Goal: Information Seeking & Learning: Learn about a topic

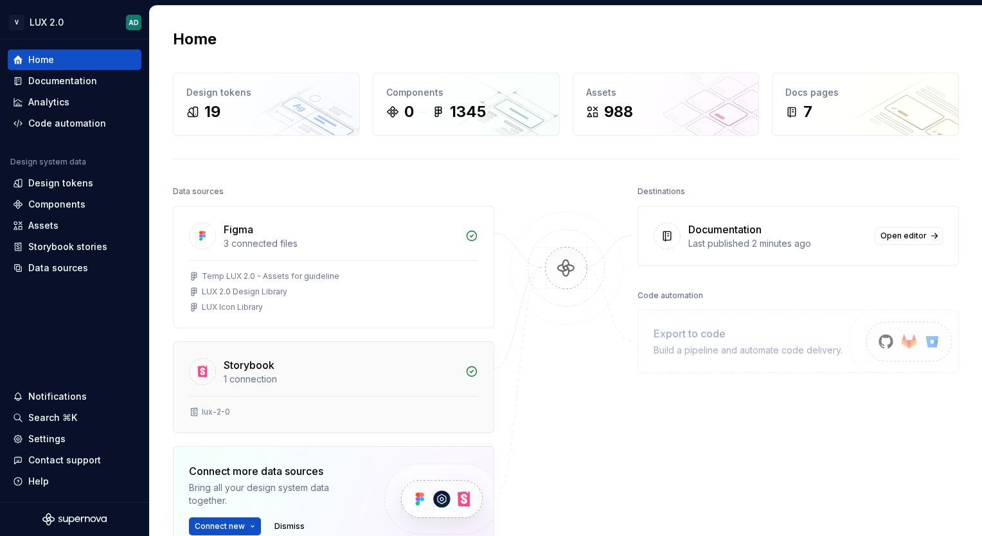
click at [218, 409] on div "lux-2-0" at bounding box center [216, 412] width 28 height 10
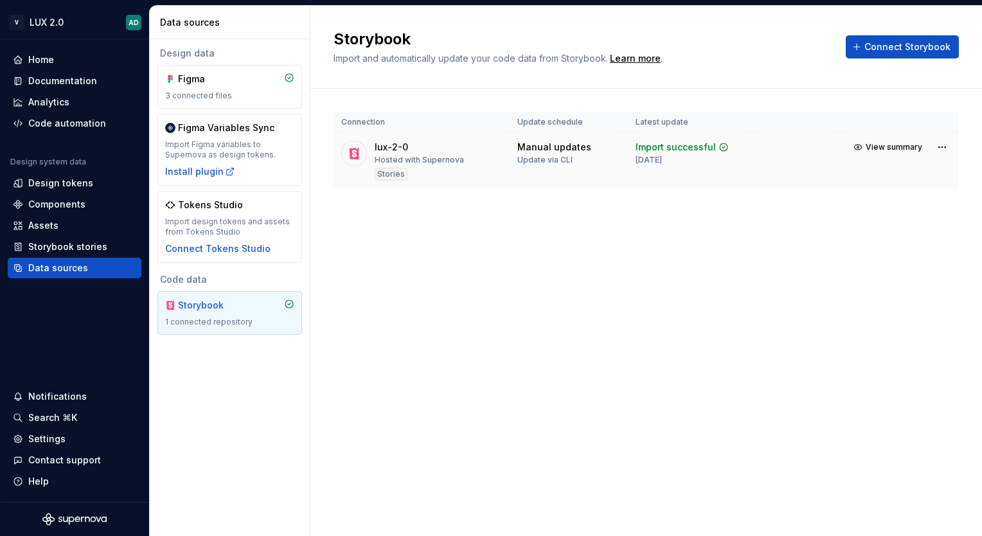
click at [420, 158] on div "Hosted with Supernova" at bounding box center [419, 160] width 89 height 10
click at [648, 220] on div "Connection Update schedule Latest update lux-2-0 Hosted with Supernova Stories …" at bounding box center [645, 163] width 625 height 148
click at [685, 146] on div "Import successful" at bounding box center [675, 147] width 80 height 13
click at [905, 144] on span "View summary" at bounding box center [893, 147] width 57 height 10
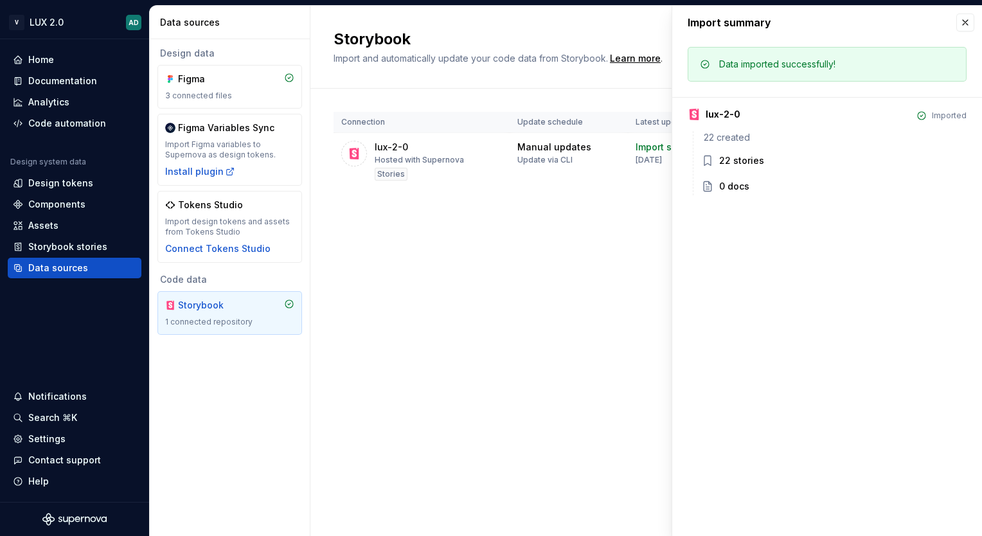
click at [746, 162] on div "22 stories" at bounding box center [741, 160] width 45 height 13
click at [968, 24] on button "button" at bounding box center [965, 22] width 18 height 18
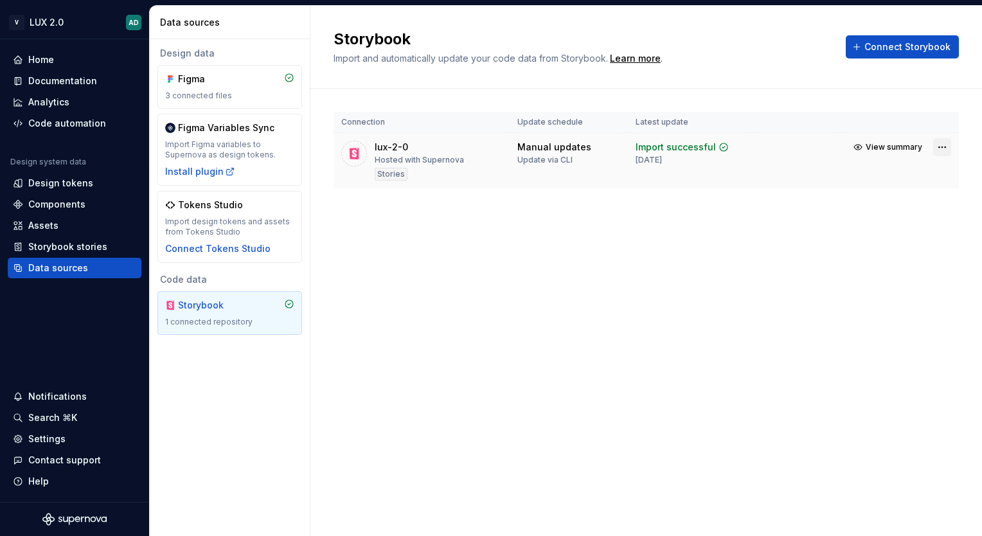
click at [950, 148] on html "V LUX 2.0 AD Home Documentation Analytics Code automation Design system data De…" at bounding box center [491, 268] width 982 height 536
click at [516, 211] on html "V LUX 2.0 AD Home Documentation Analytics Code automation Design system data De…" at bounding box center [491, 268] width 982 height 536
click at [935, 147] on html "V LUX 2.0 AD Home Documentation Analytics Code automation Design system data De…" at bounding box center [491, 268] width 982 height 536
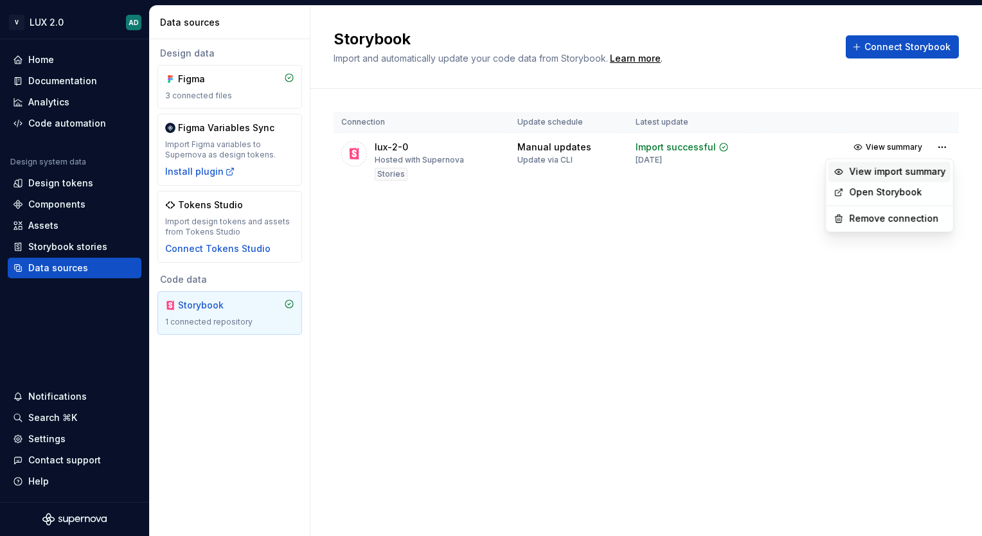
click at [889, 172] on div "View import summary" at bounding box center [897, 171] width 96 height 13
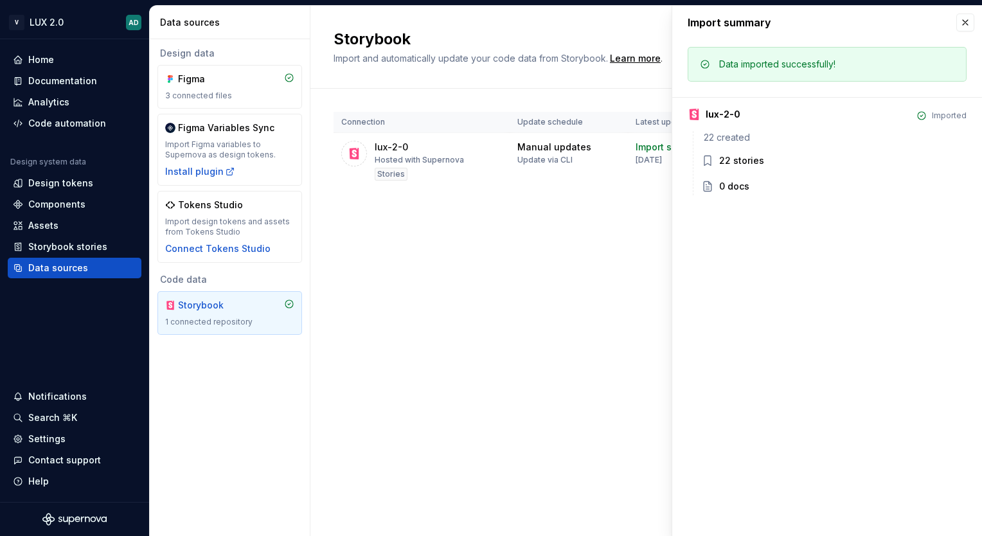
click at [502, 247] on div "Storybook Import and automatically update your code data from Storybook. Learn …" at bounding box center [645, 271] width 671 height 530
click at [60, 237] on div "Storybook stories" at bounding box center [75, 246] width 134 height 21
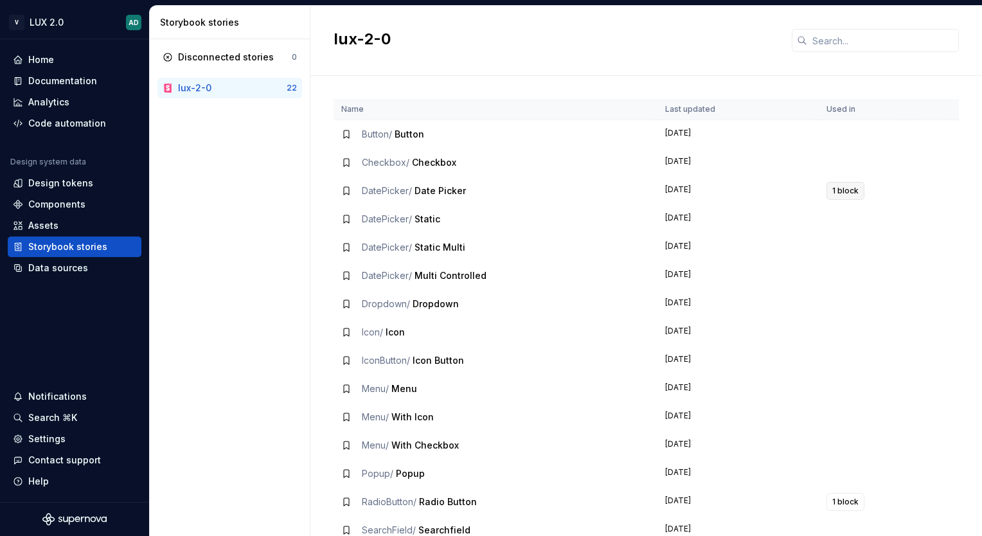
click at [832, 191] on span "1 block" at bounding box center [845, 191] width 26 height 10
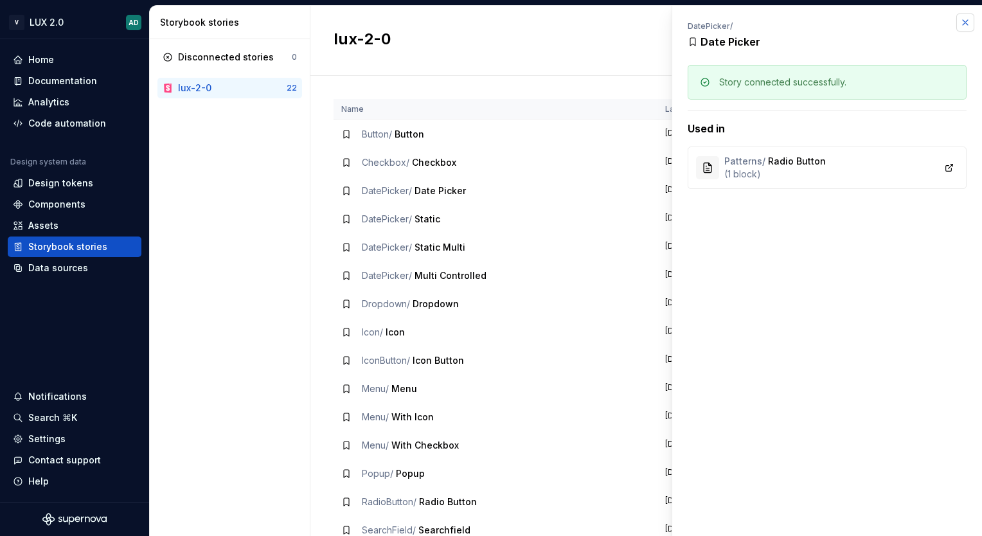
click at [965, 23] on button "button" at bounding box center [965, 22] width 18 height 18
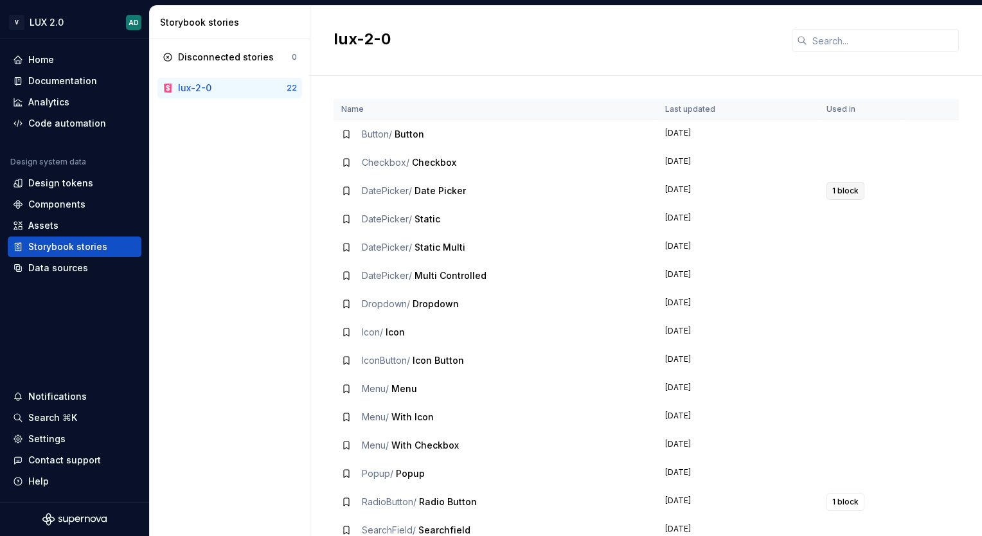
click at [844, 191] on span "1 block" at bounding box center [845, 191] width 26 height 10
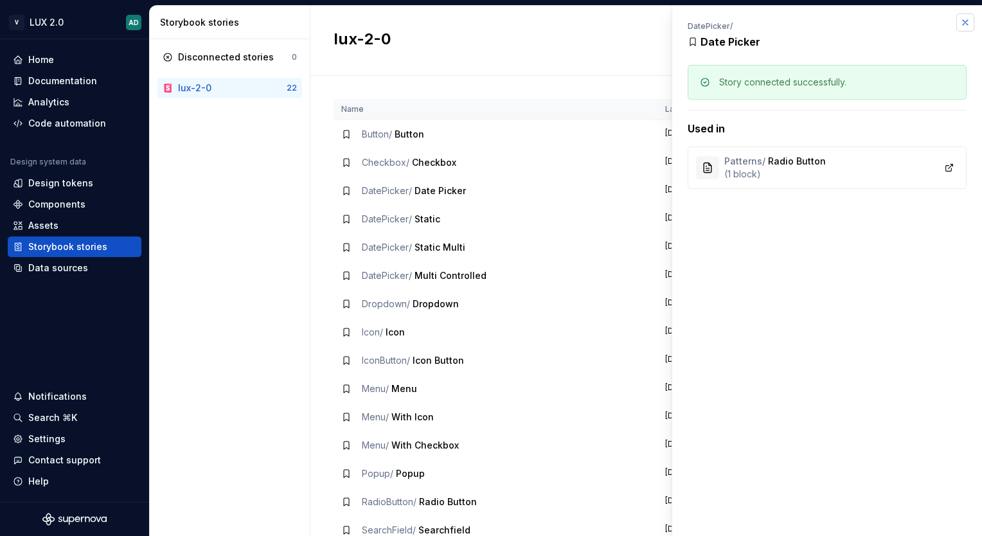
click at [960, 26] on button "button" at bounding box center [965, 22] width 18 height 18
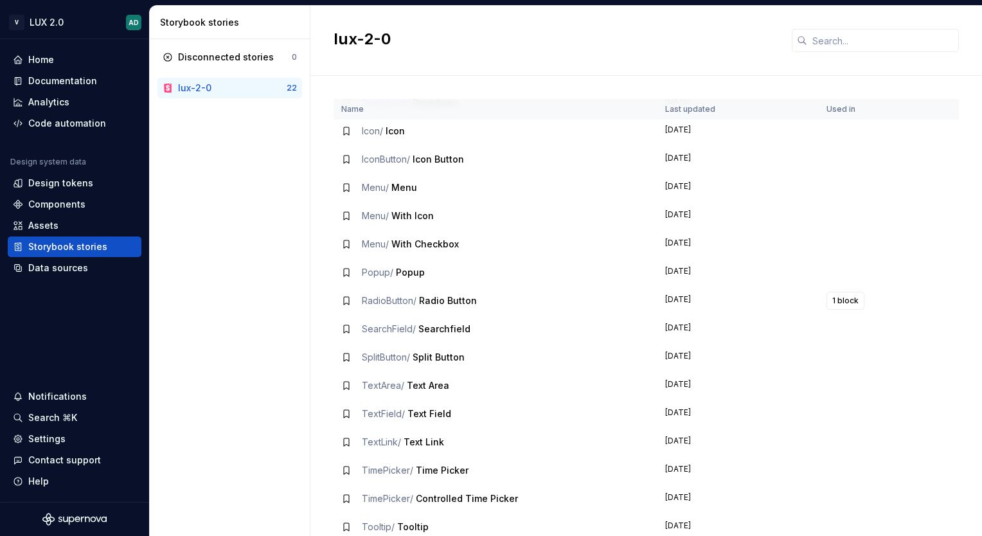
scroll to position [206, 0]
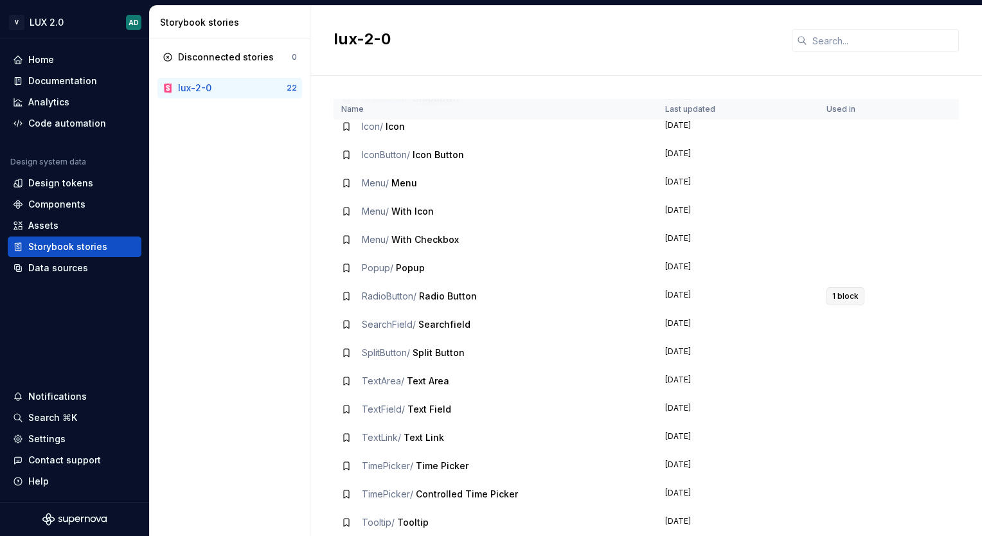
click at [832, 298] on span "1 block" at bounding box center [845, 296] width 26 height 10
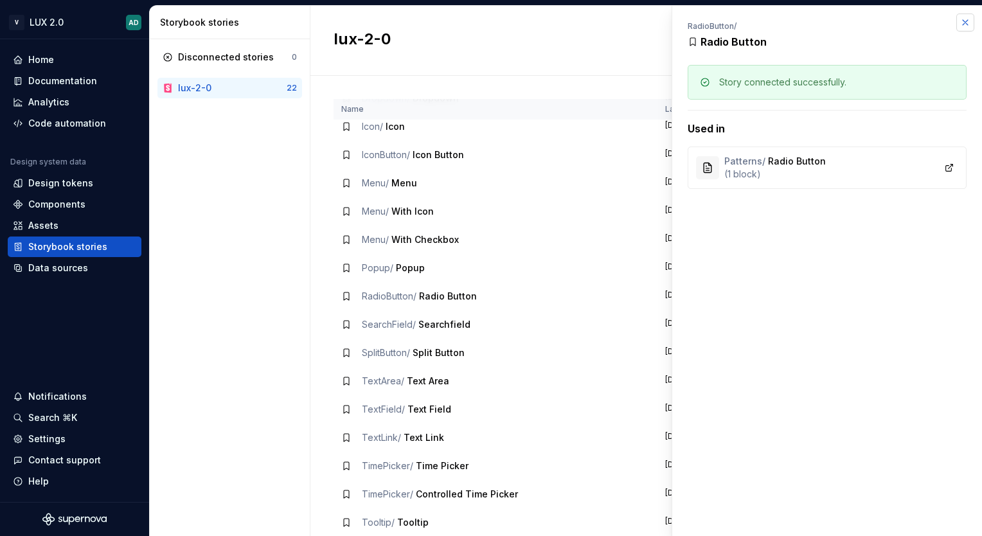
click at [964, 18] on button "button" at bounding box center [965, 22] width 18 height 18
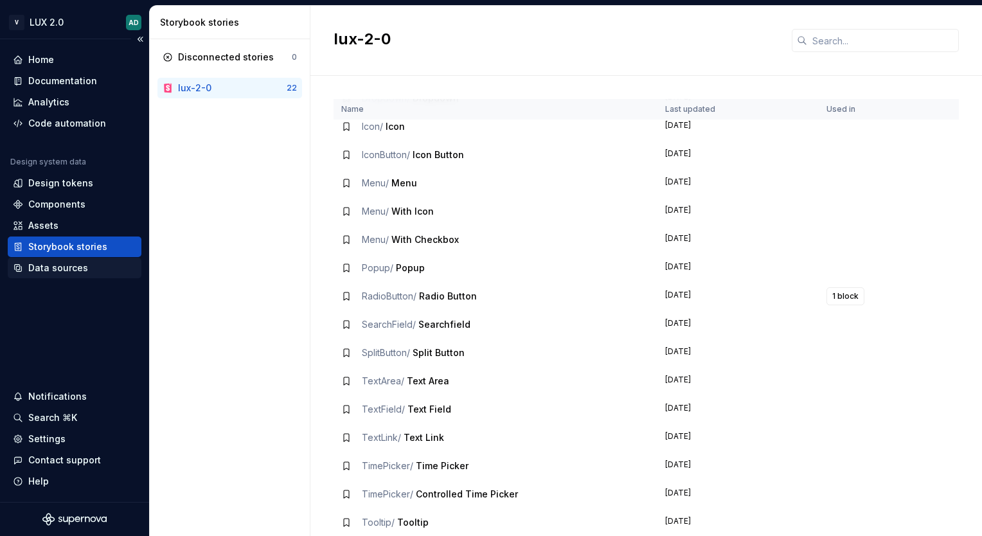
click at [65, 265] on div "Data sources" at bounding box center [58, 267] width 60 height 13
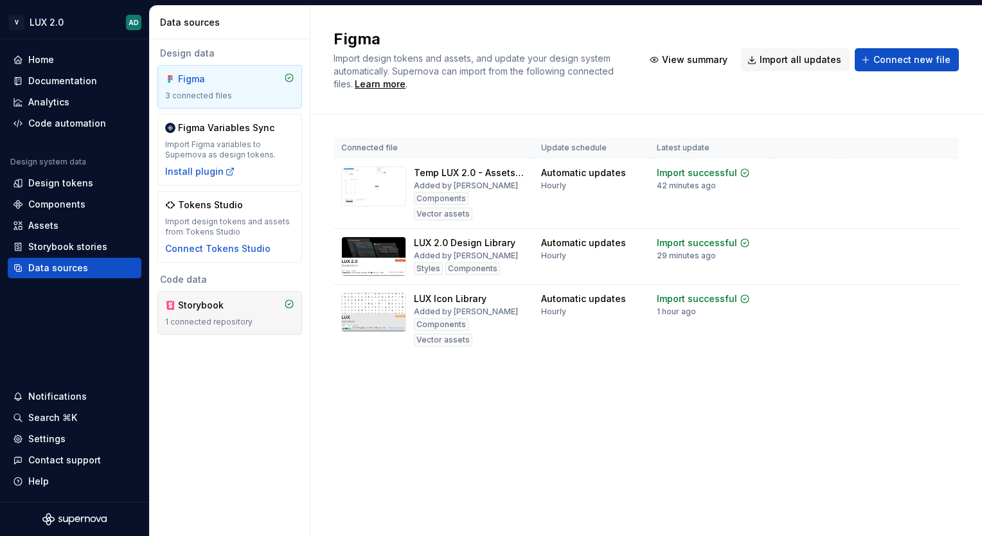
click at [231, 307] on div "Storybook" at bounding box center [209, 305] width 62 height 13
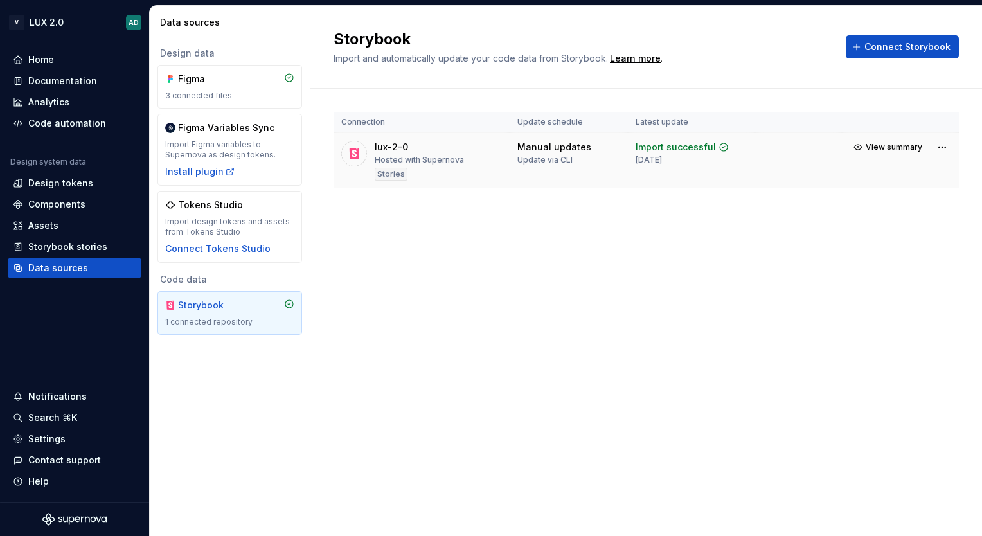
click at [817, 162] on td at bounding box center [798, 161] width 87 height 56
click at [908, 145] on span "View summary" at bounding box center [893, 147] width 57 height 10
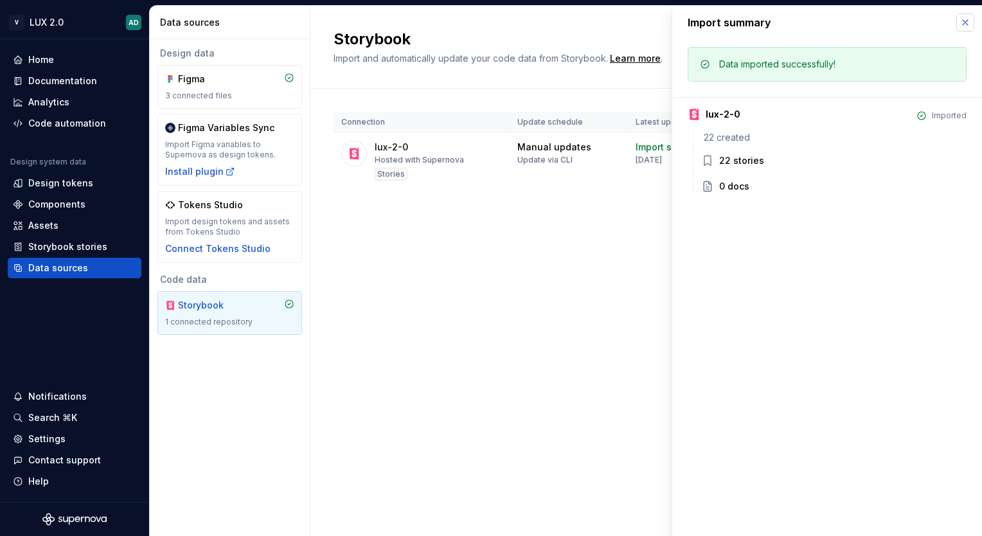
click at [965, 21] on button "button" at bounding box center [965, 22] width 18 height 18
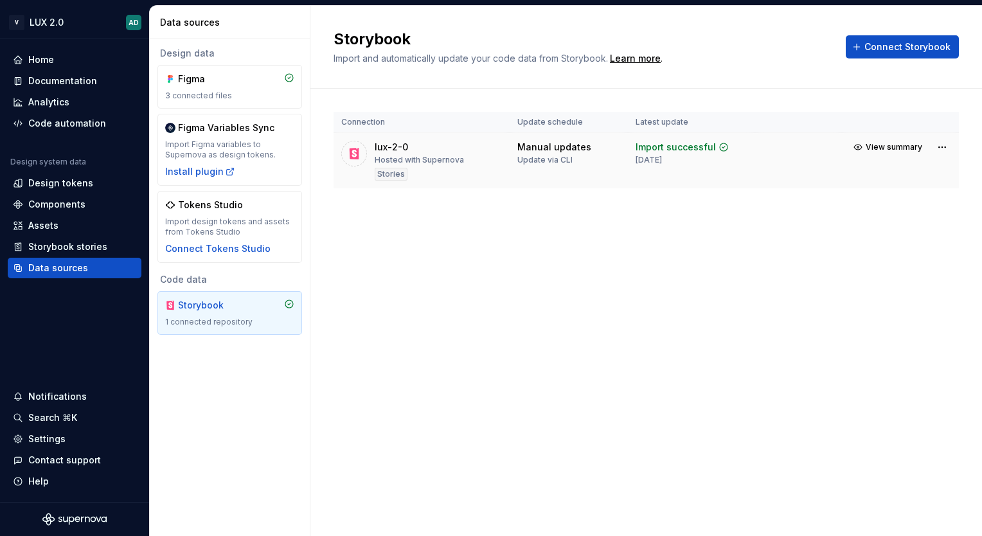
click at [540, 161] on div "Update via CLI" at bounding box center [544, 160] width 55 height 10
click at [937, 144] on html "V LUX 2.0 AD Home Documentation Analytics Code automation Design system data De…" at bounding box center [491, 268] width 982 height 536
click at [896, 194] on link "Open Storybook" at bounding box center [897, 192] width 96 height 13
click at [78, 243] on div "Storybook stories" at bounding box center [67, 246] width 79 height 13
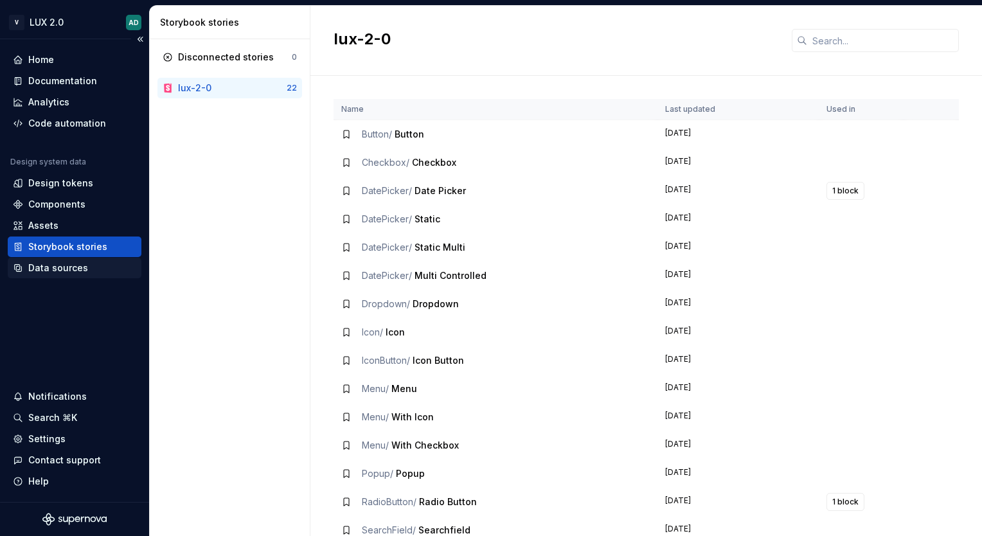
click at [78, 263] on div "Data sources" at bounding box center [58, 267] width 60 height 13
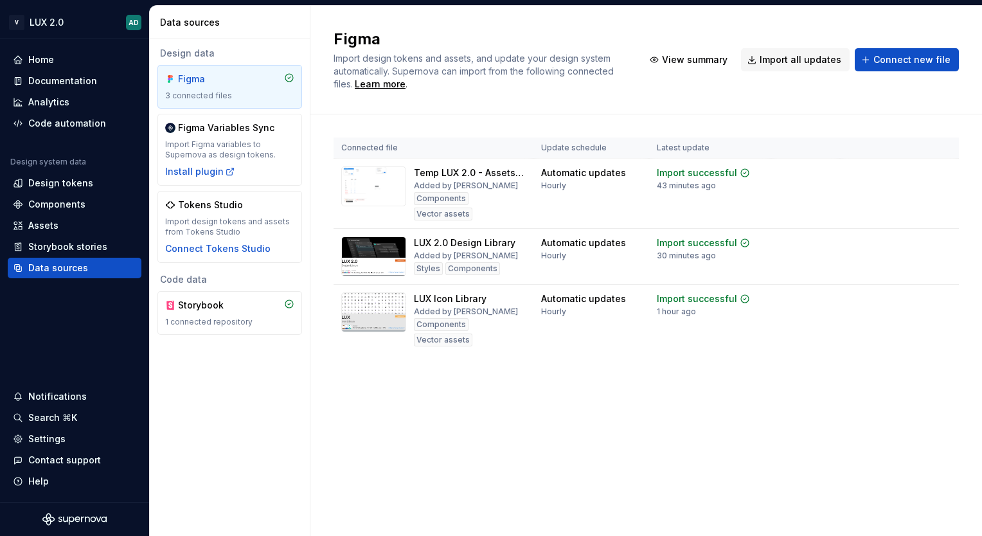
click at [217, 77] on div "Figma" at bounding box center [209, 79] width 62 height 13
click at [64, 208] on div "Components" at bounding box center [56, 204] width 57 height 13
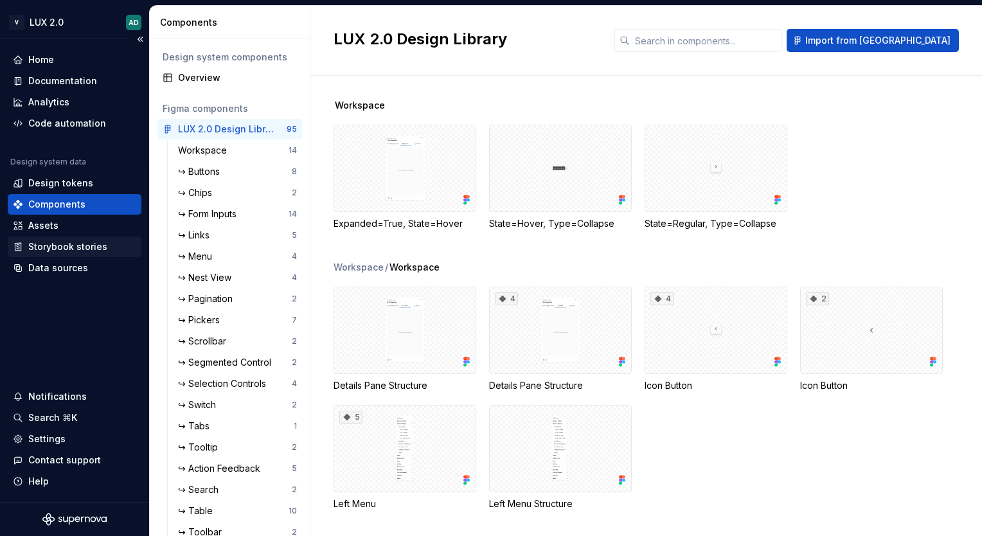
click at [61, 240] on div "Storybook stories" at bounding box center [67, 246] width 79 height 13
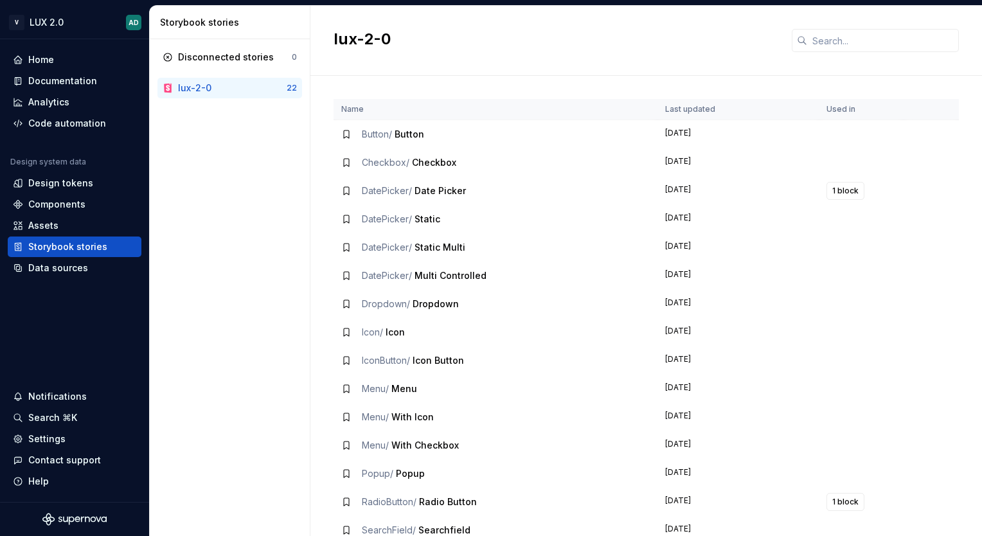
click at [270, 83] on div "lux-2-0" at bounding box center [232, 88] width 109 height 13
click at [243, 168] on div "Disconnected stories 0 lux-2-0 22" at bounding box center [230, 287] width 160 height 497
click at [234, 94] on div "lux-2-0" at bounding box center [232, 88] width 109 height 13
click at [36, 230] on div "Assets" at bounding box center [43, 225] width 30 height 13
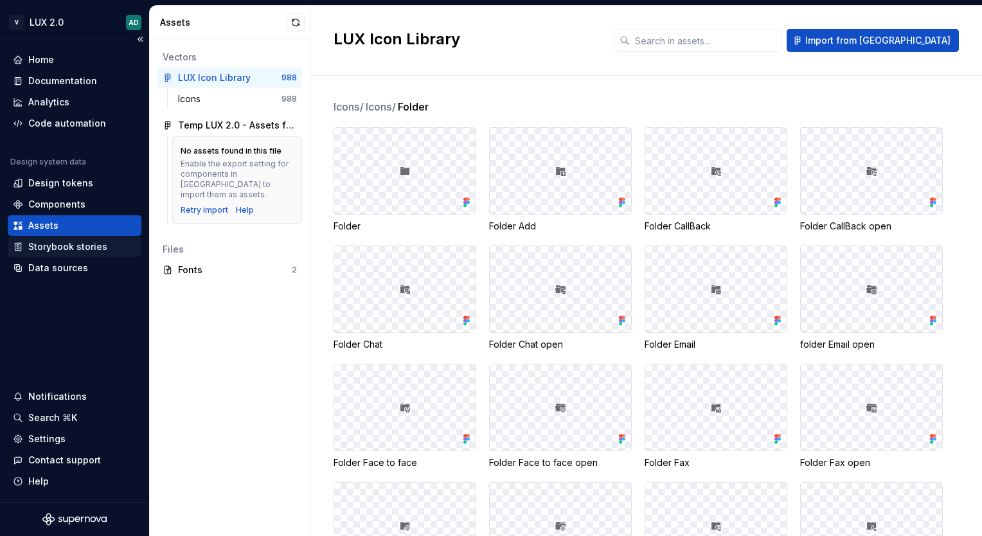
click at [51, 247] on div "Storybook stories" at bounding box center [67, 246] width 79 height 13
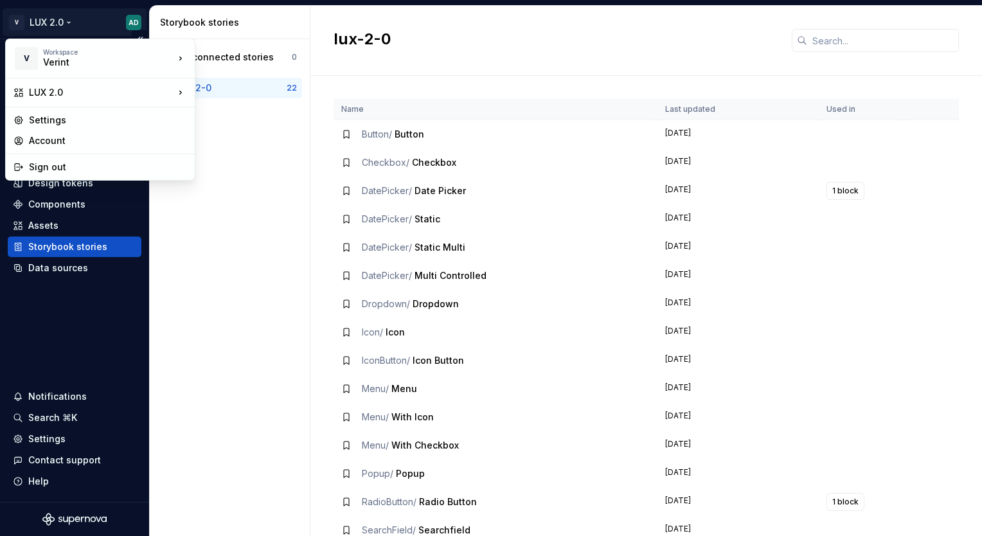
click at [11, 22] on html "V LUX 2.0 AD Home Documentation Analytics Code automation Design system data De…" at bounding box center [491, 268] width 982 height 536
click at [238, 96] on div "LUX 2.0" at bounding box center [258, 94] width 84 height 13
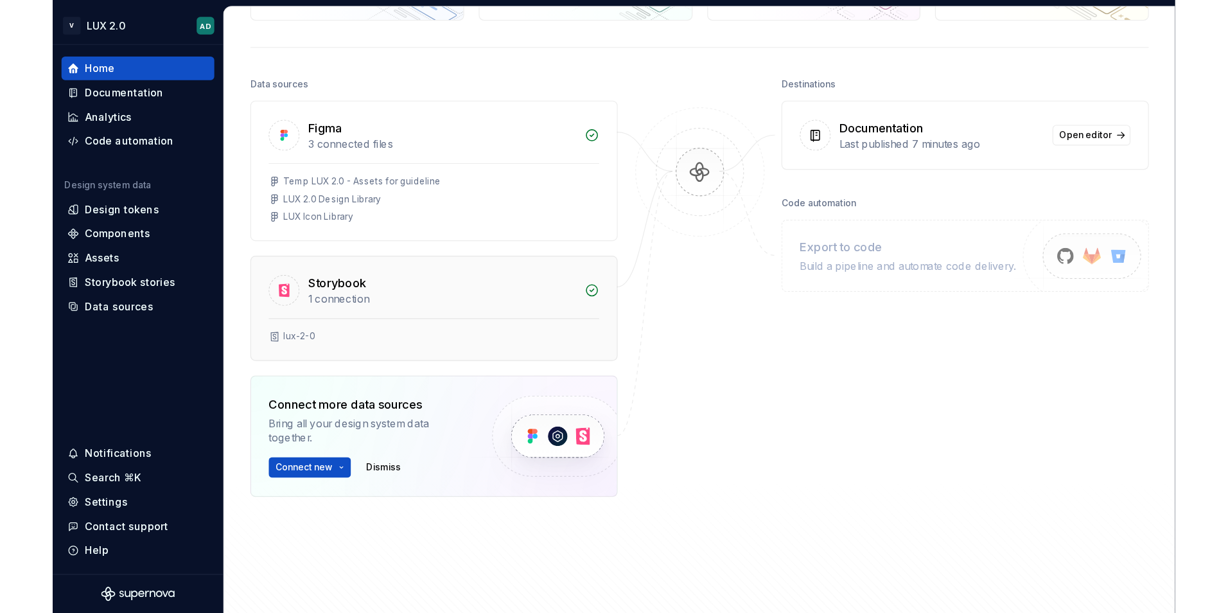
scroll to position [128, 0]
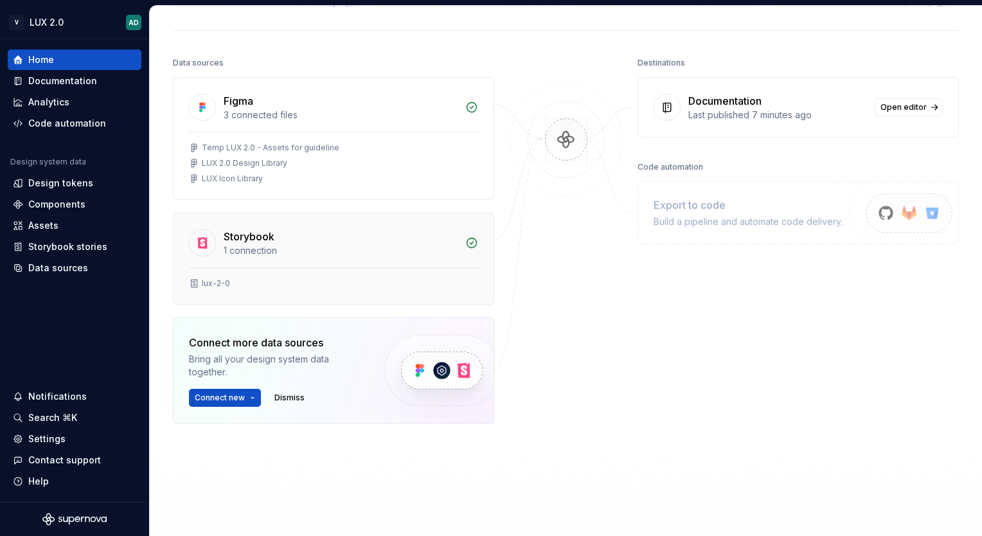
click at [248, 247] on div "1 connection" at bounding box center [341, 250] width 234 height 13
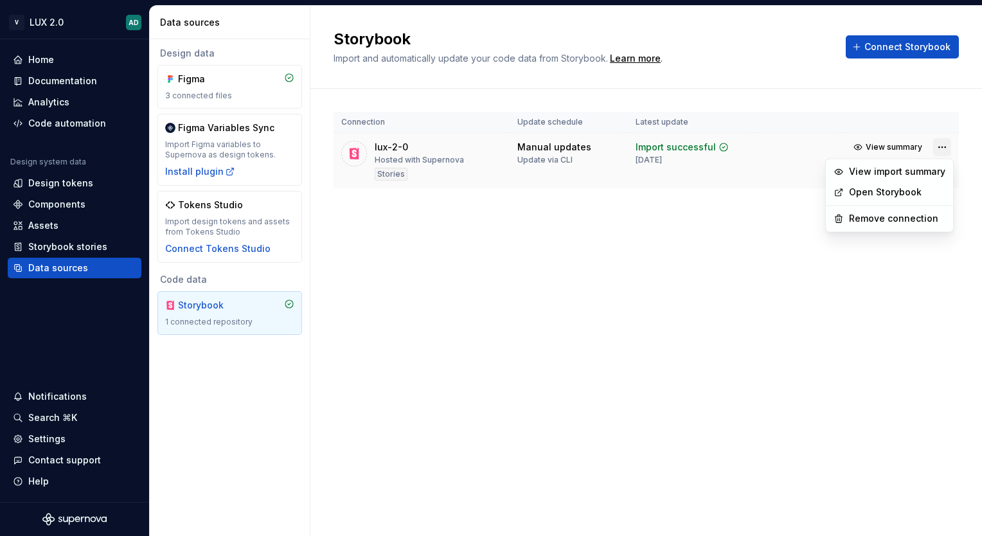
click at [939, 145] on html "V LUX 2.0 AD Home Documentation Analytics Code automation Design system data De…" at bounding box center [491, 268] width 982 height 536
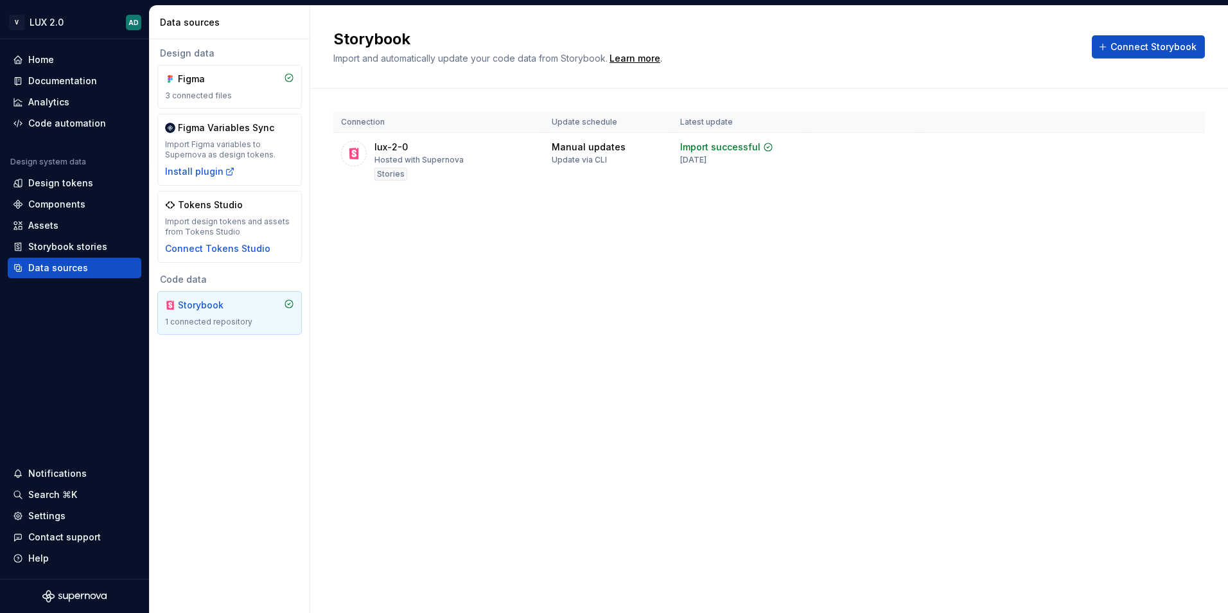
click at [981, 391] on html "V LUX 2.0 AD Home Documentation Analytics Code automation Design system data De…" at bounding box center [614, 306] width 1228 height 613
click at [748, 306] on div "Storybook Import and automatically update your code data from Storybook. Learn …" at bounding box center [769, 309] width 918 height 607
click at [1187, 144] on html "V LUX 2.0 AD Home Documentation Analytics Code automation Design system data De…" at bounding box center [614, 306] width 1228 height 613
drag, startPoint x: 879, startPoint y: 211, endPoint x: 337, endPoint y: 150, distance: 545.0
click at [874, 212] on html "V LUX 2.0 AD Home Documentation Analytics Code automation Design system data De…" at bounding box center [614, 306] width 1228 height 613
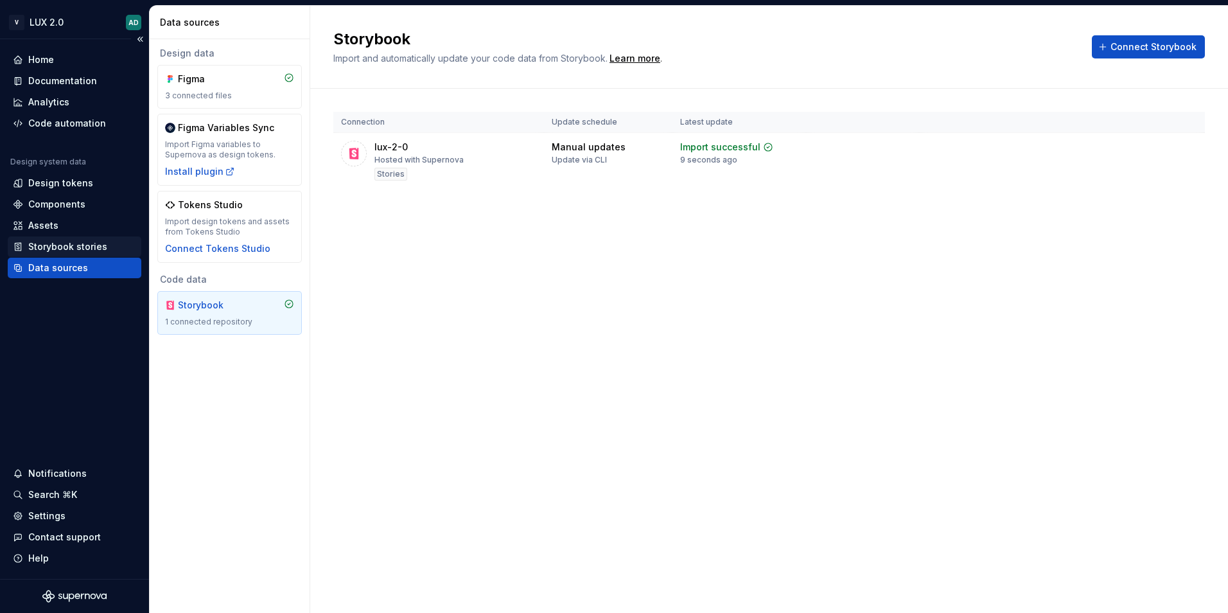
click at [96, 248] on div "Storybook stories" at bounding box center [67, 246] width 79 height 13
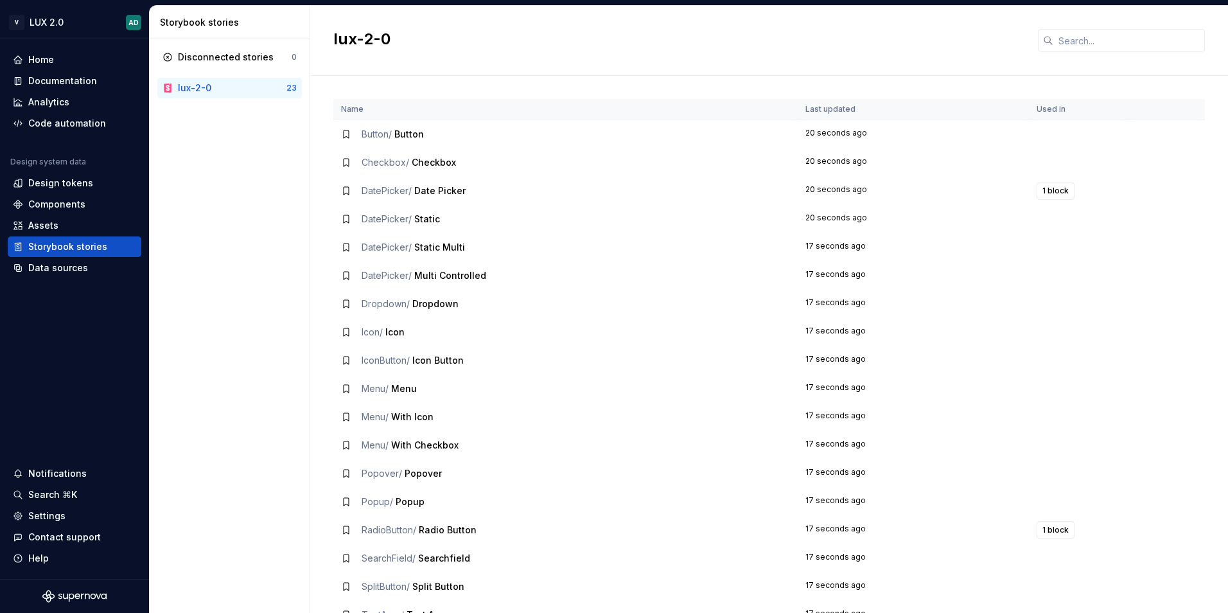
click at [221, 84] on div "lux-2-0" at bounding box center [232, 88] width 109 height 13
drag, startPoint x: 333, startPoint y: 37, endPoint x: 391, endPoint y: 30, distance: 58.2
click at [391, 30] on h2 "lux-2-0" at bounding box center [677, 39] width 689 height 21
copy h2 "lux-2-0"
click at [190, 86] on div "lux-2-0" at bounding box center [194, 88] width 33 height 13
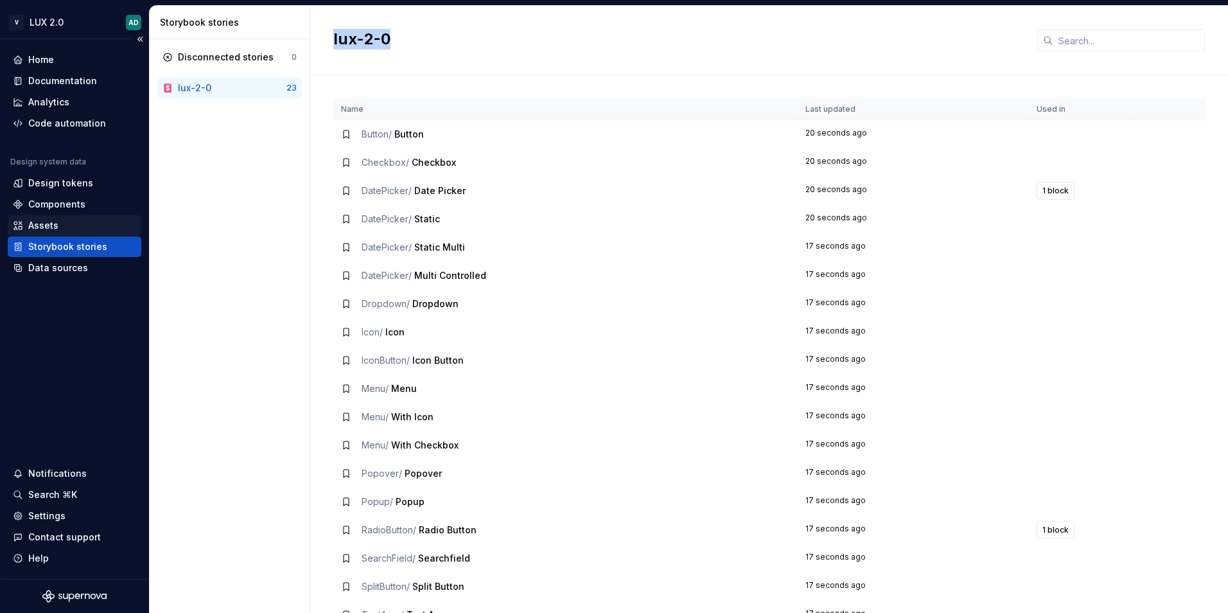
click at [72, 217] on div "Assets" at bounding box center [75, 225] width 134 height 21
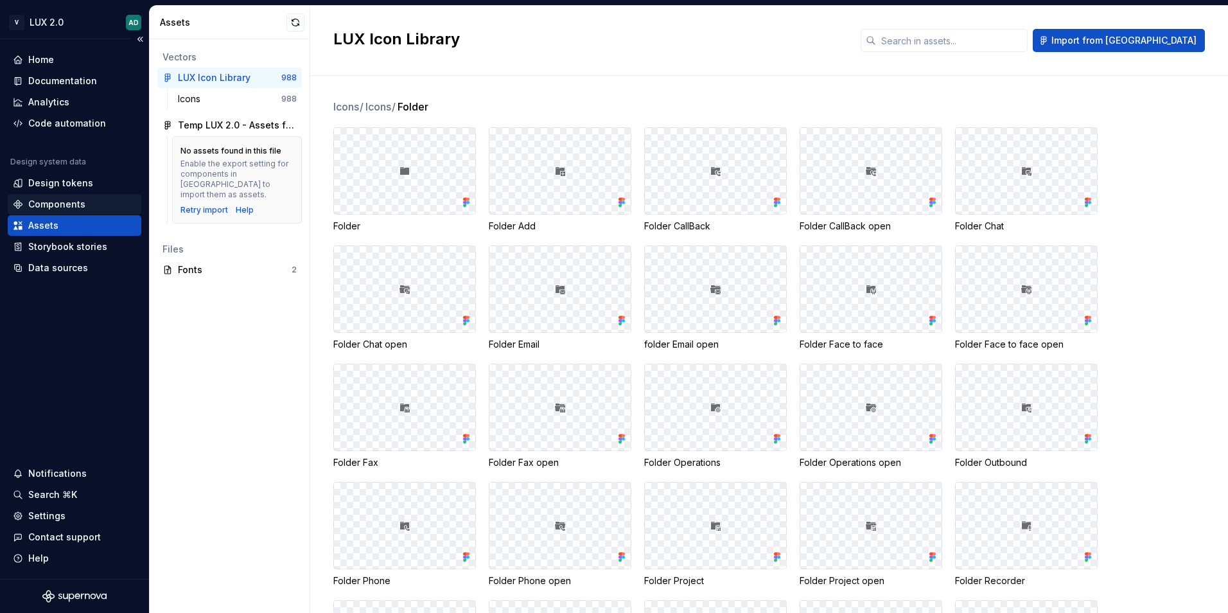
click at [114, 202] on div "Components" at bounding box center [74, 204] width 123 height 13
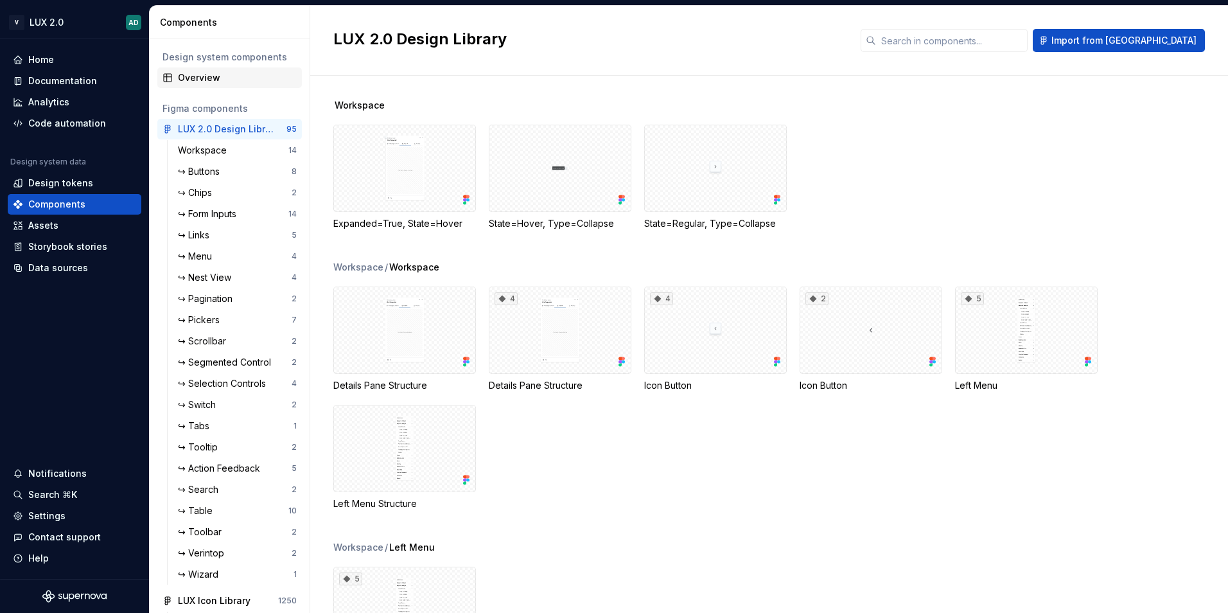
click at [202, 81] on div "Overview" at bounding box center [237, 77] width 119 height 13
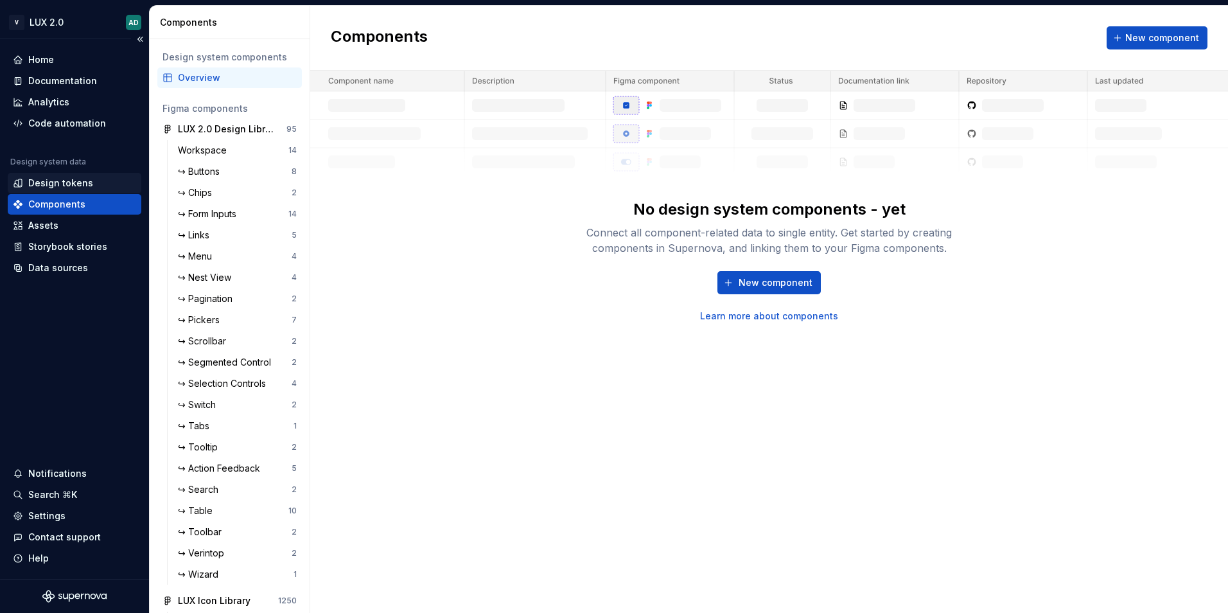
click at [78, 184] on div "Design tokens" at bounding box center [60, 183] width 65 height 13
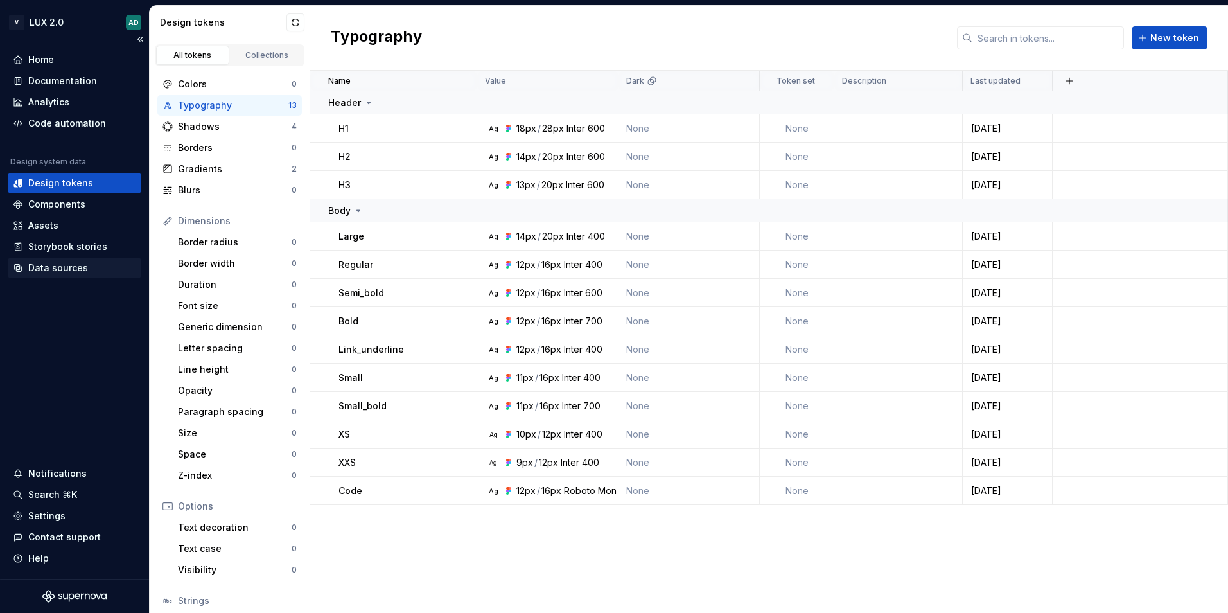
click at [64, 265] on div "Data sources" at bounding box center [58, 267] width 60 height 13
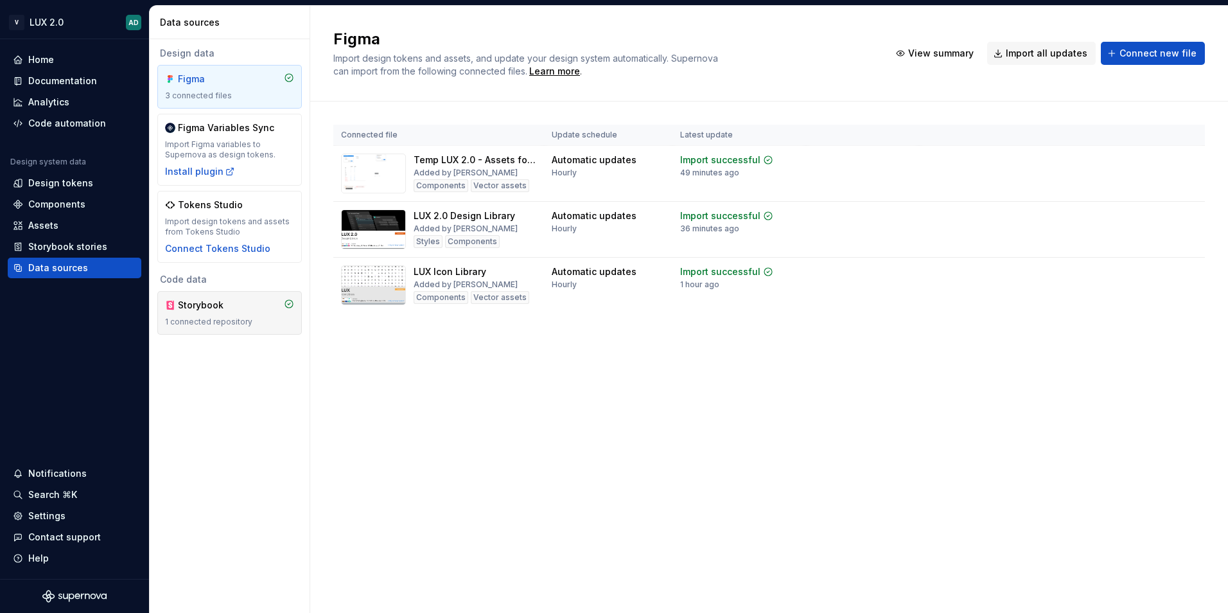
click at [202, 312] on div "Storybook 1 connected repository" at bounding box center [229, 313] width 129 height 28
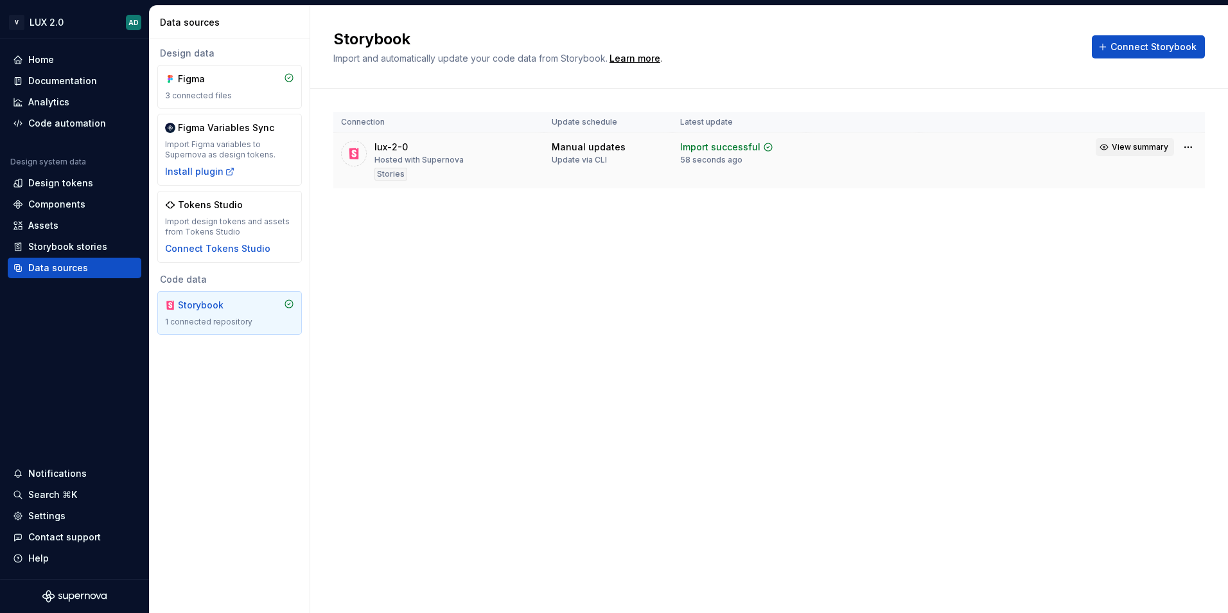
click at [1128, 148] on span "View summary" at bounding box center [1140, 147] width 57 height 10
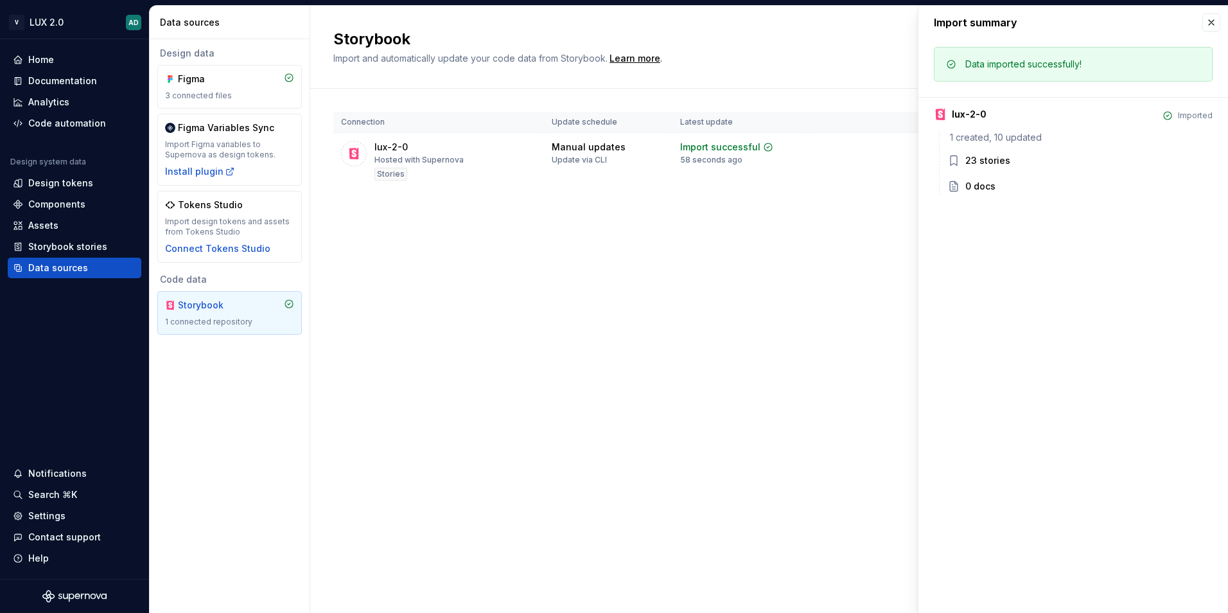
click at [215, 308] on div "Storybook" at bounding box center [209, 305] width 62 height 13
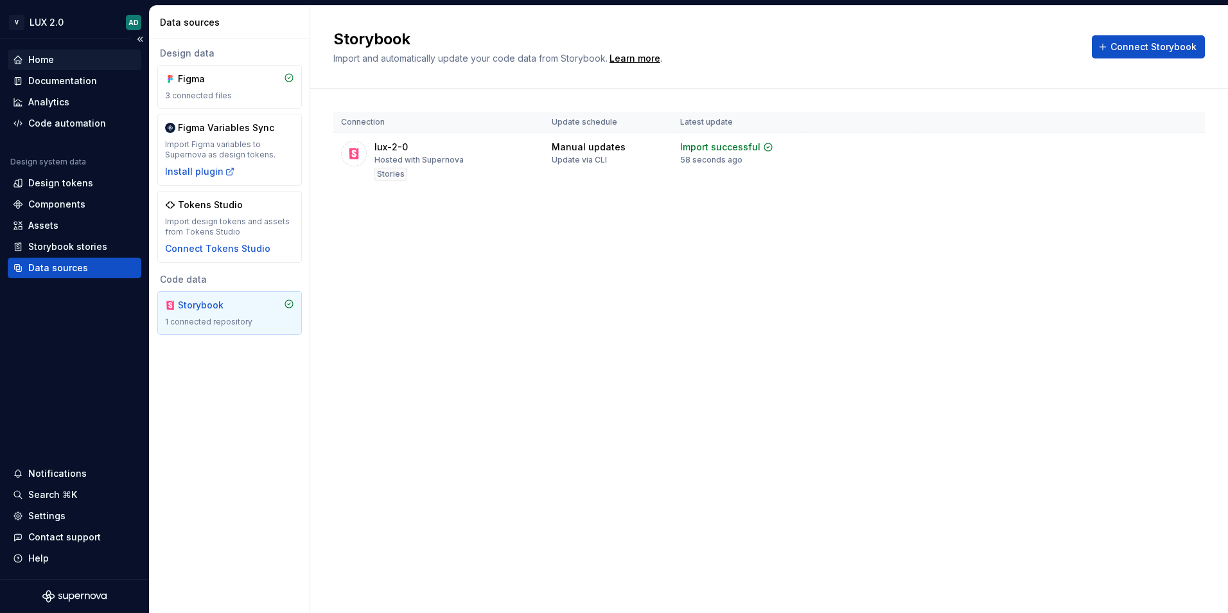
click at [52, 64] on div "Home" at bounding box center [41, 59] width 26 height 13
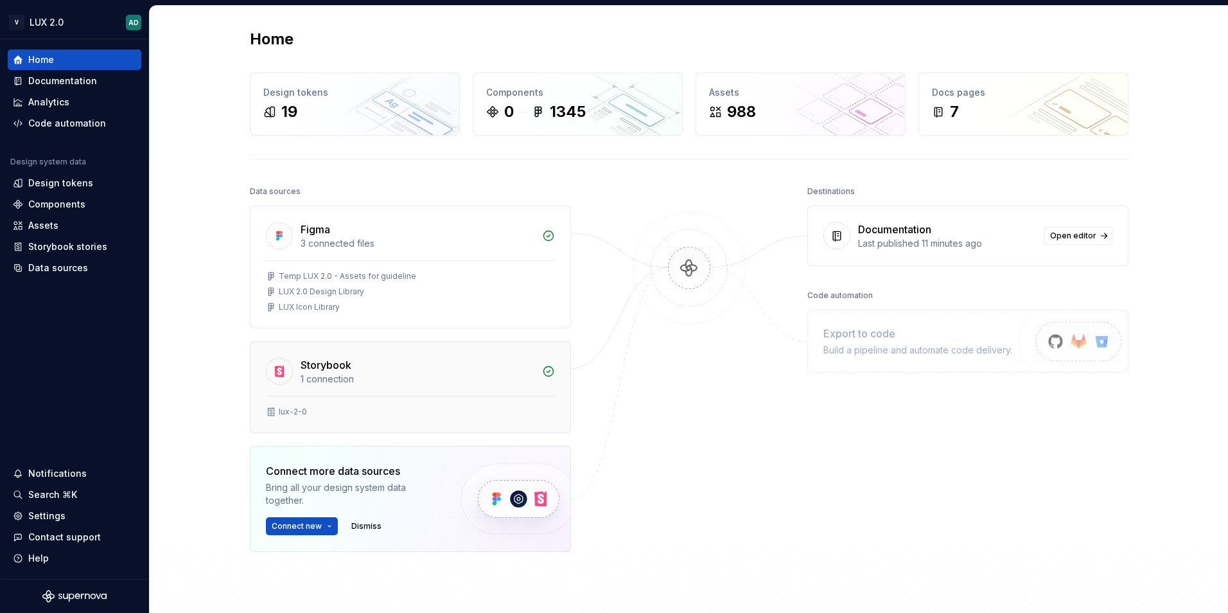
click at [329, 370] on div "Storybook" at bounding box center [326, 364] width 51 height 15
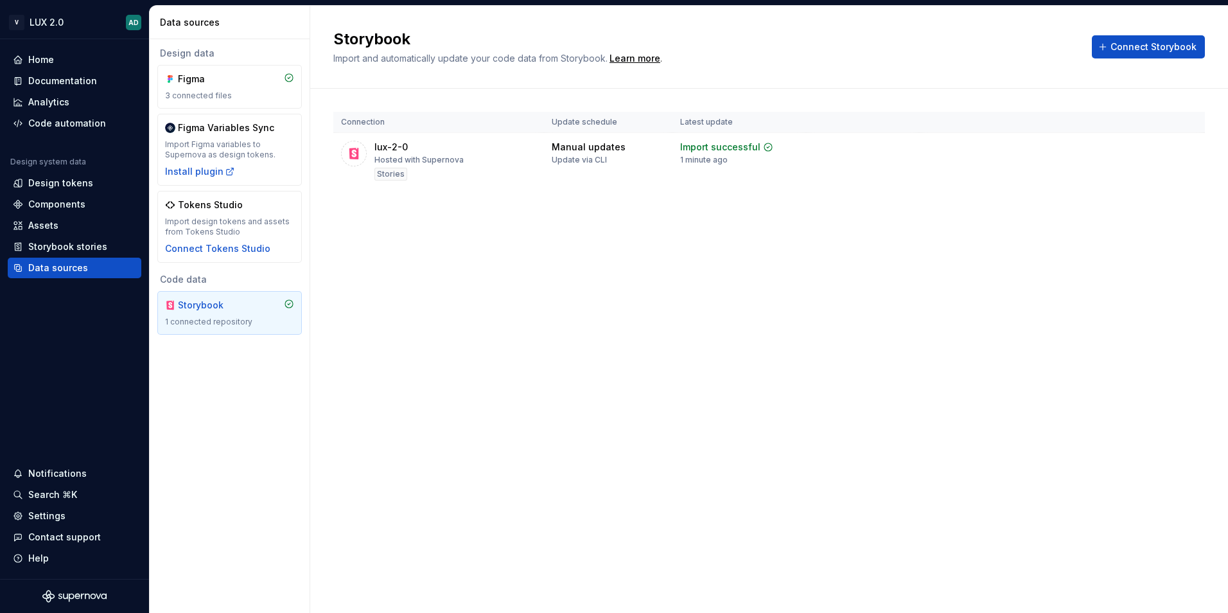
click at [258, 312] on div "Storybook 1 connected repository" at bounding box center [229, 313] width 129 height 28
click at [292, 306] on icon at bounding box center [289, 304] width 10 height 10
click at [76, 249] on div "Storybook stories" at bounding box center [67, 246] width 79 height 13
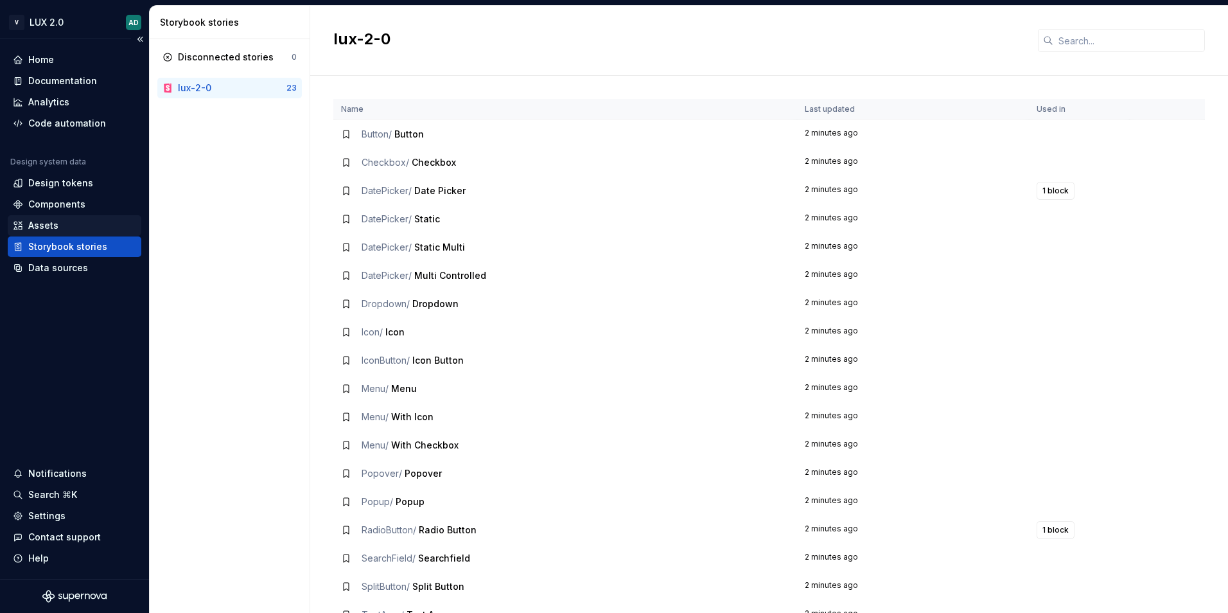
click at [60, 230] on div "Assets" at bounding box center [74, 225] width 123 height 13
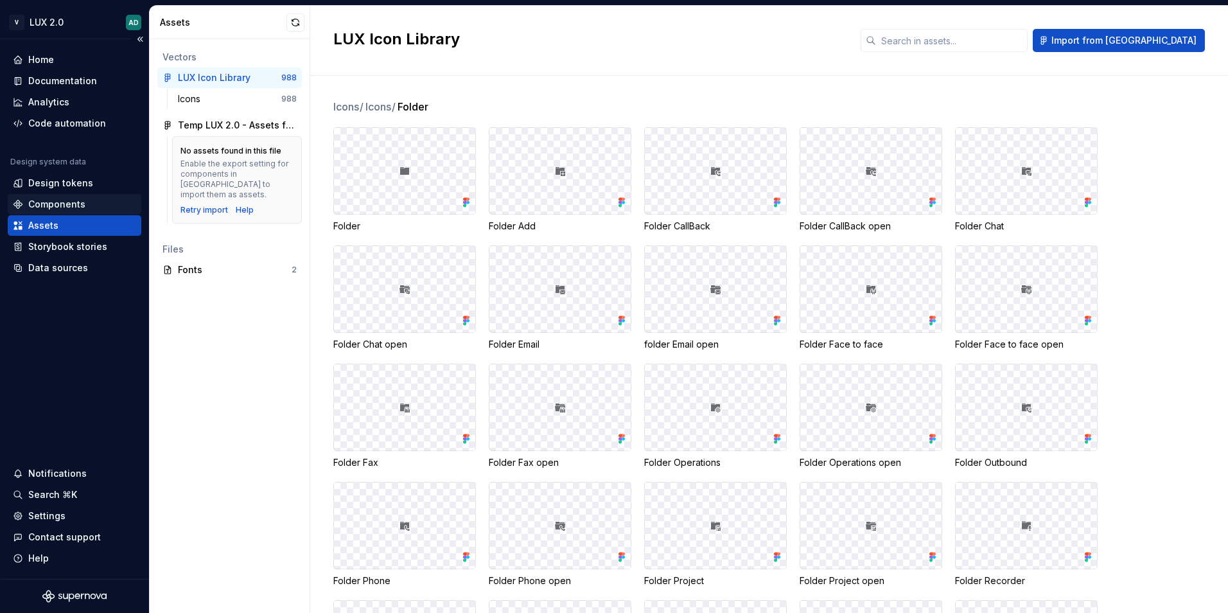
click at [58, 206] on div "Components" at bounding box center [56, 204] width 57 height 13
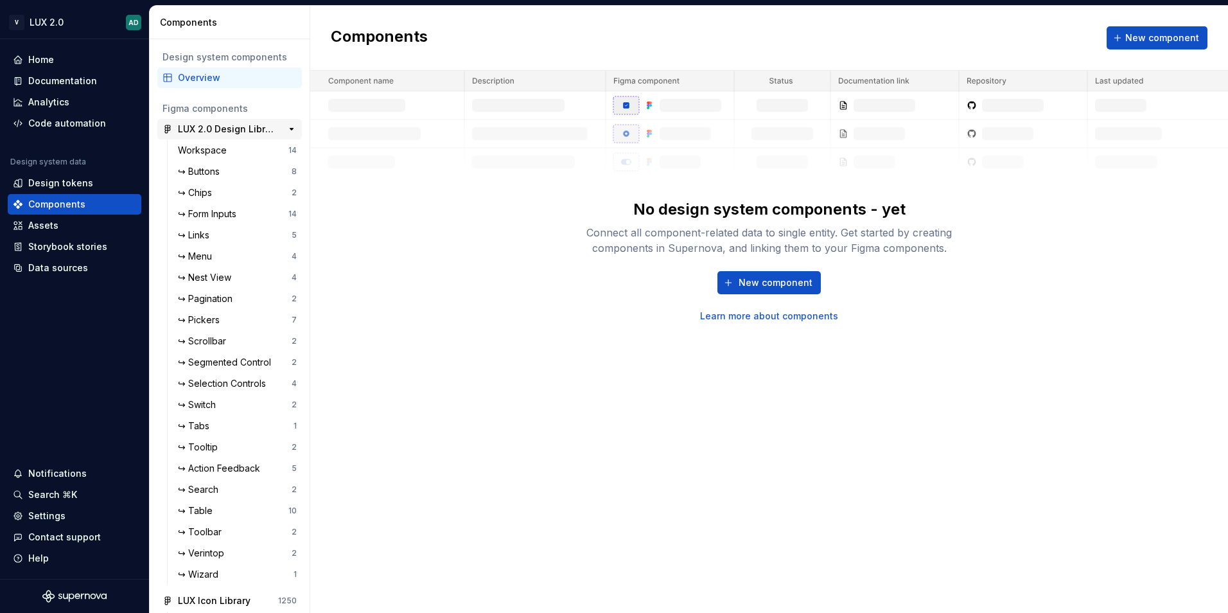
click at [242, 134] on div "LUX 2.0 Design Library" at bounding box center [226, 129] width 96 height 13
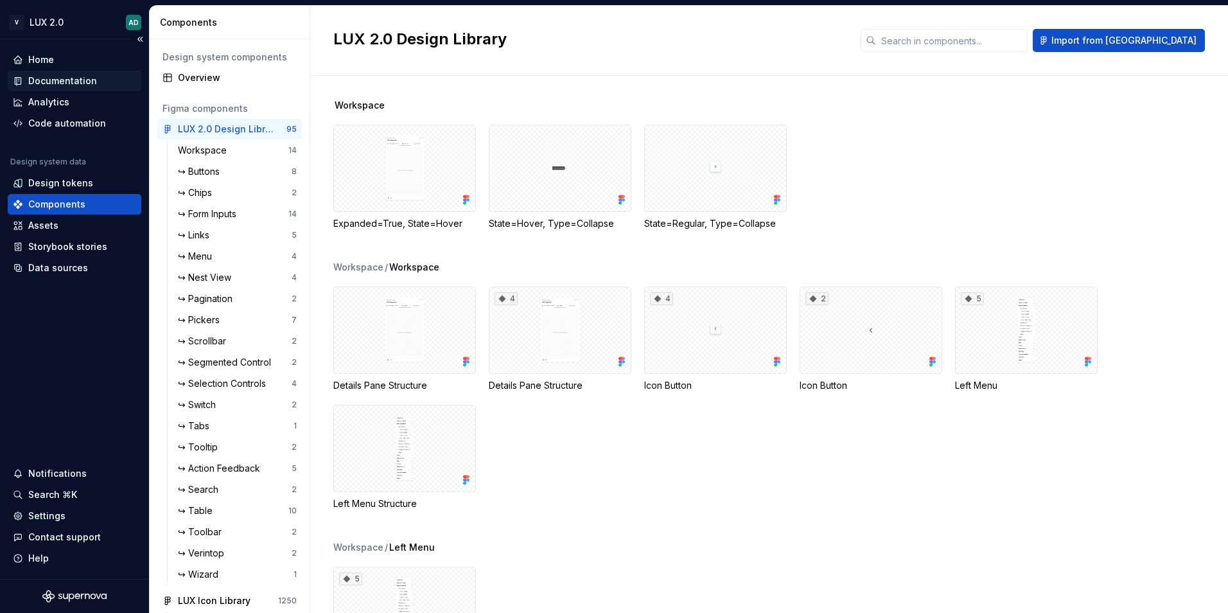
click at [68, 84] on div "Documentation" at bounding box center [62, 81] width 69 height 13
click at [59, 86] on div "Documentation" at bounding box center [62, 81] width 69 height 13
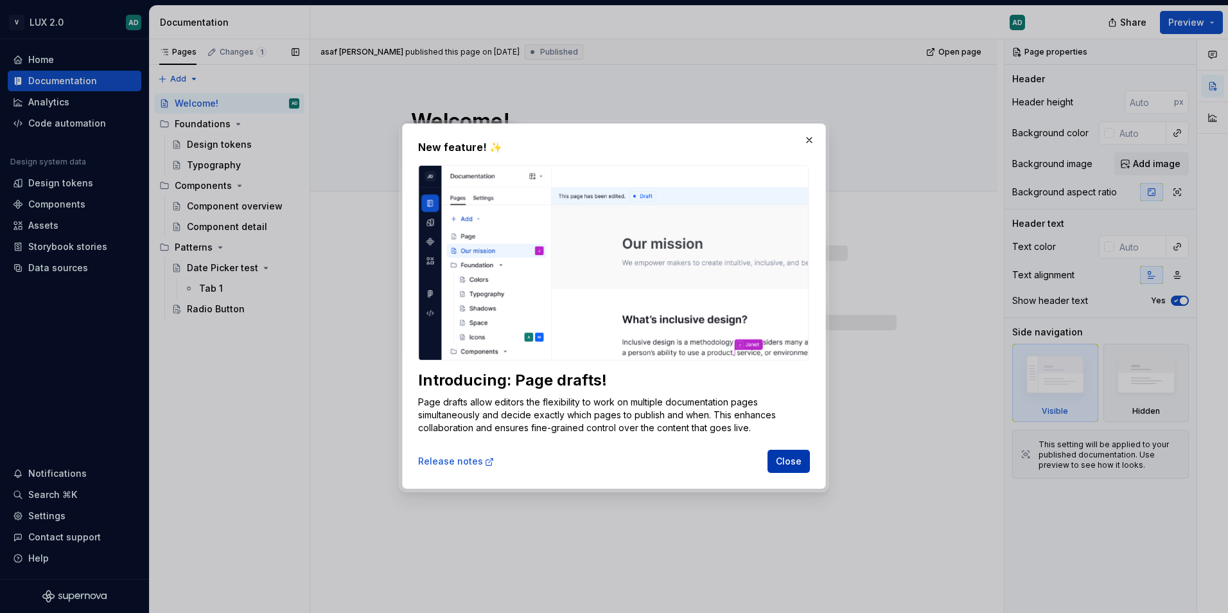
click at [802, 468] on button "Close" at bounding box center [789, 461] width 42 height 23
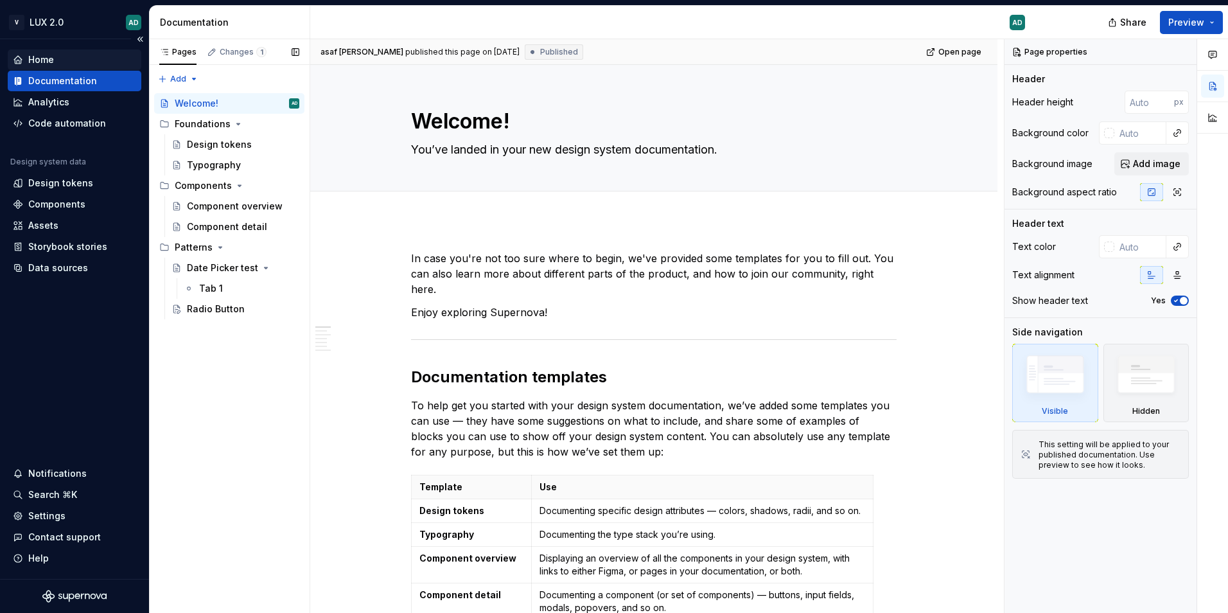
click at [48, 61] on div "Home" at bounding box center [41, 59] width 26 height 13
type textarea "*"
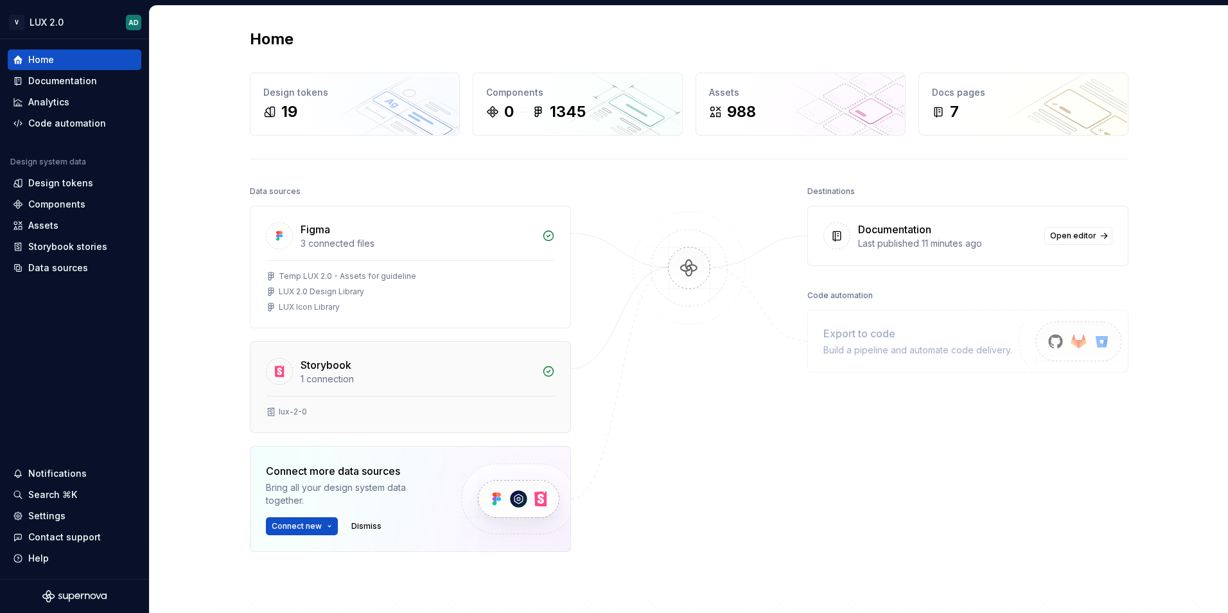
click at [288, 412] on div "lux-2-0" at bounding box center [293, 412] width 28 height 10
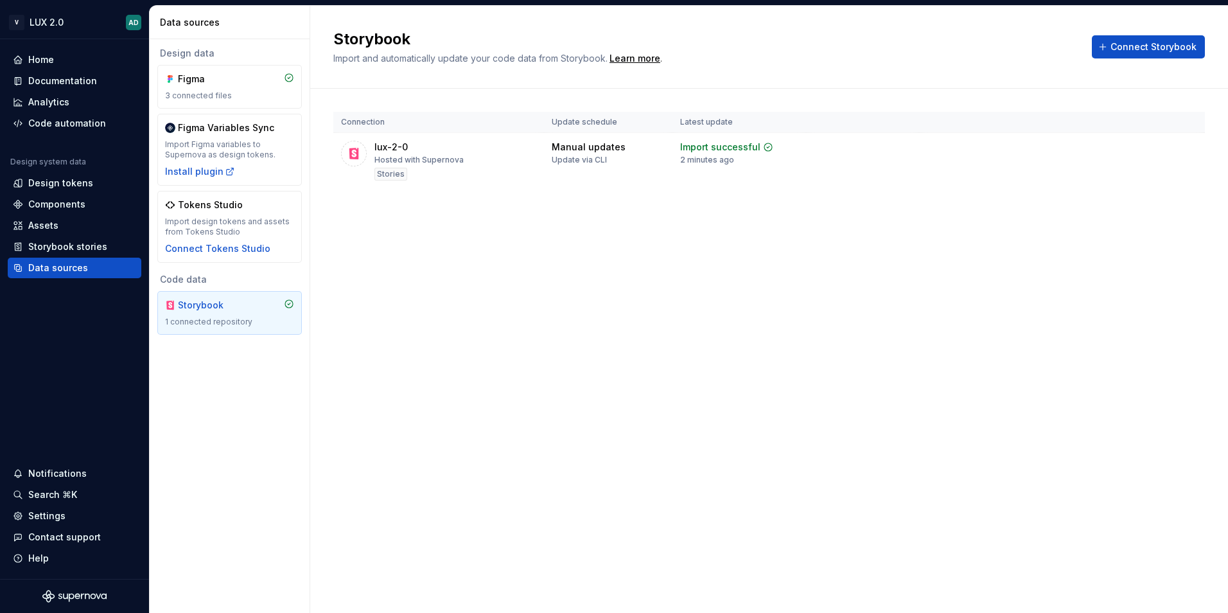
click at [263, 303] on div "Storybook" at bounding box center [229, 305] width 129 height 13
click at [200, 304] on div "Storybook" at bounding box center [209, 305] width 62 height 13
click at [1187, 148] on html "V LUX 2.0 AD Home Documentation Analytics Code automation Design system data De…" at bounding box center [614, 306] width 1228 height 613
click at [1158, 193] on link "Open Storybook" at bounding box center [1143, 192] width 96 height 13
click at [57, 207] on div "Components" at bounding box center [56, 204] width 57 height 13
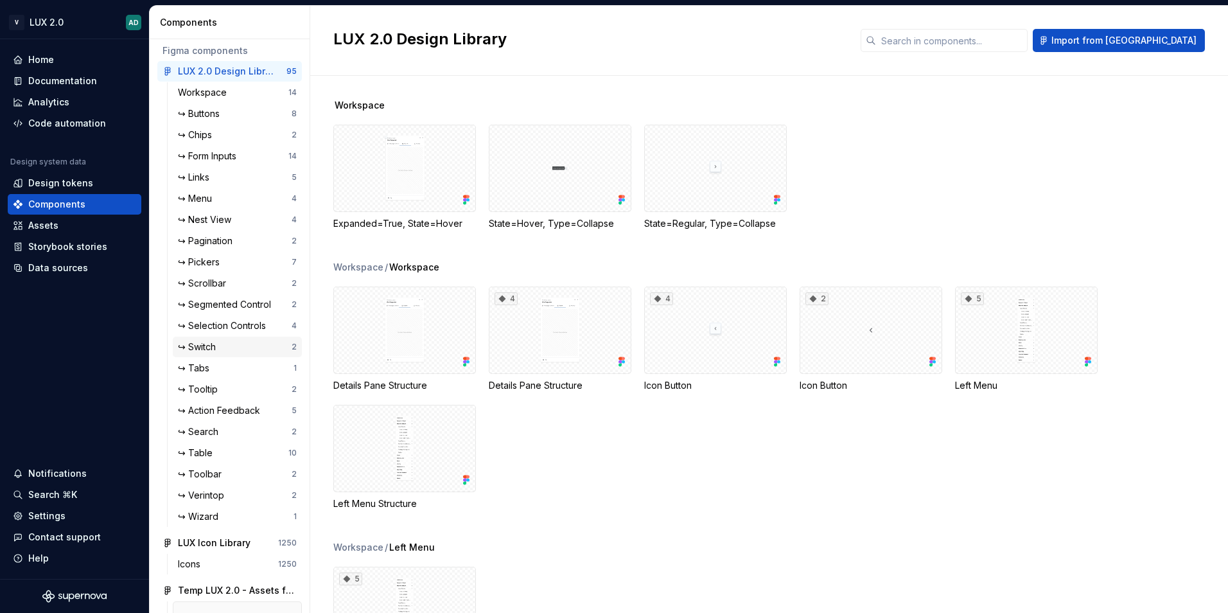
scroll to position [136, 0]
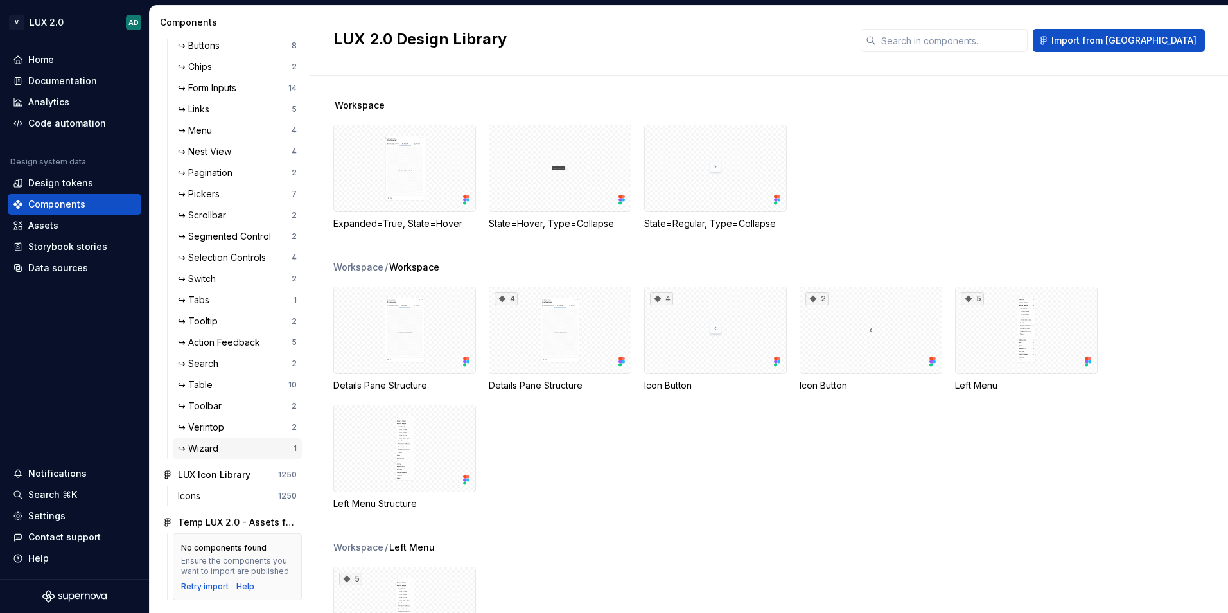
click at [208, 442] on div "↪ Wizard" at bounding box center [201, 448] width 46 height 13
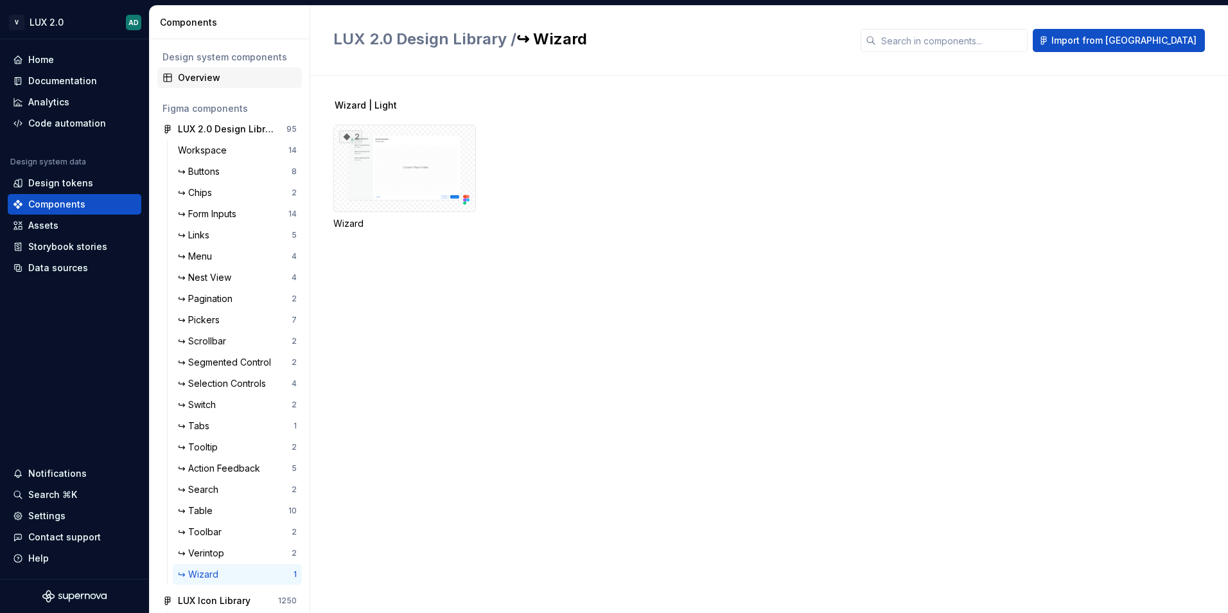
click at [202, 75] on div "Overview" at bounding box center [237, 77] width 119 height 13
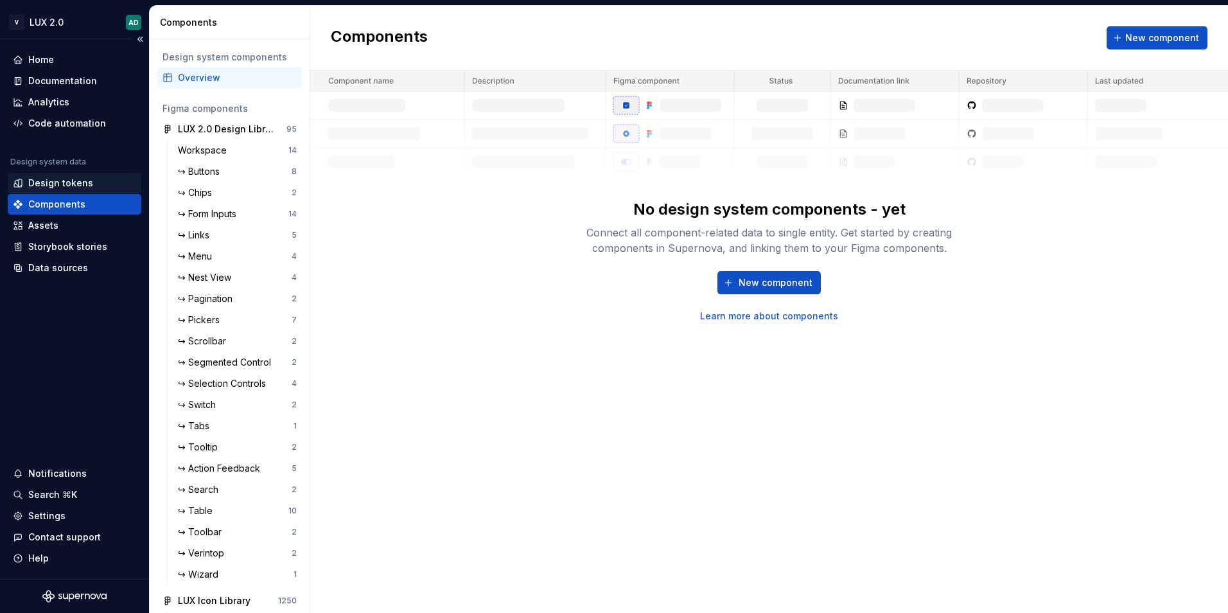
click at [69, 182] on div "Design tokens" at bounding box center [60, 183] width 65 height 13
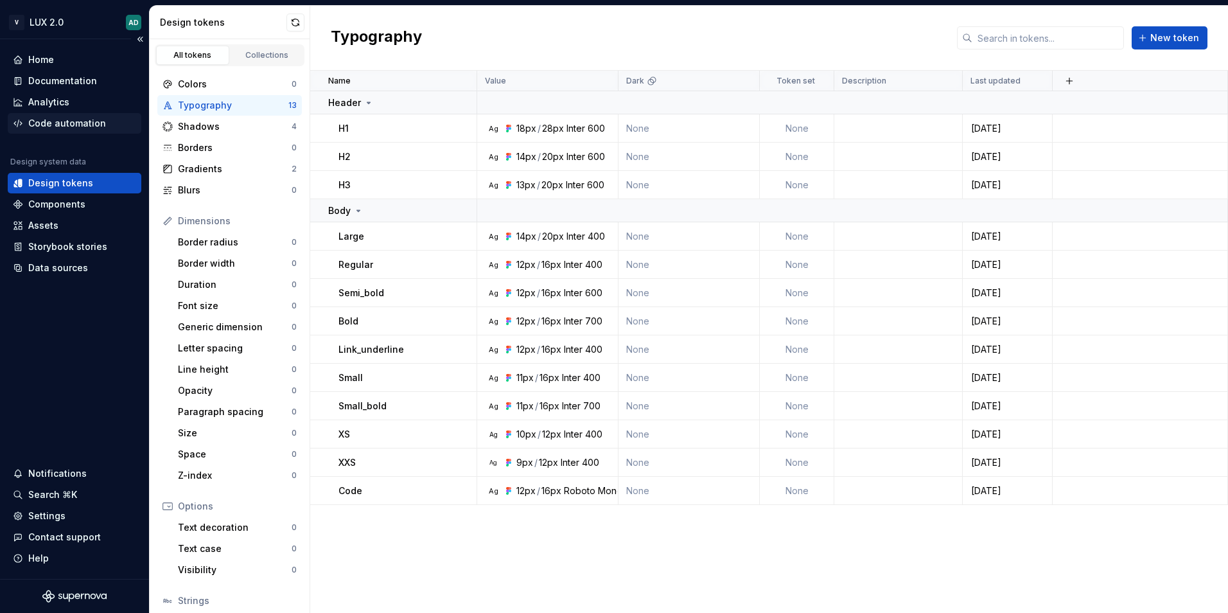
click at [78, 118] on div "Code automation" at bounding box center [67, 123] width 78 height 13
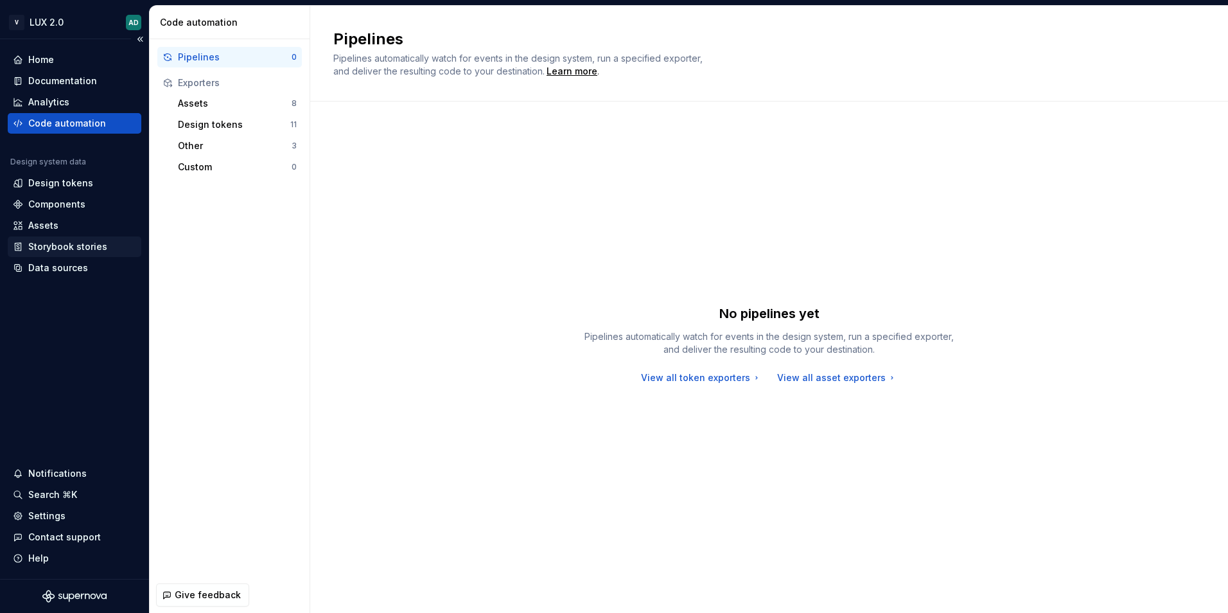
click at [76, 242] on div "Storybook stories" at bounding box center [67, 246] width 79 height 13
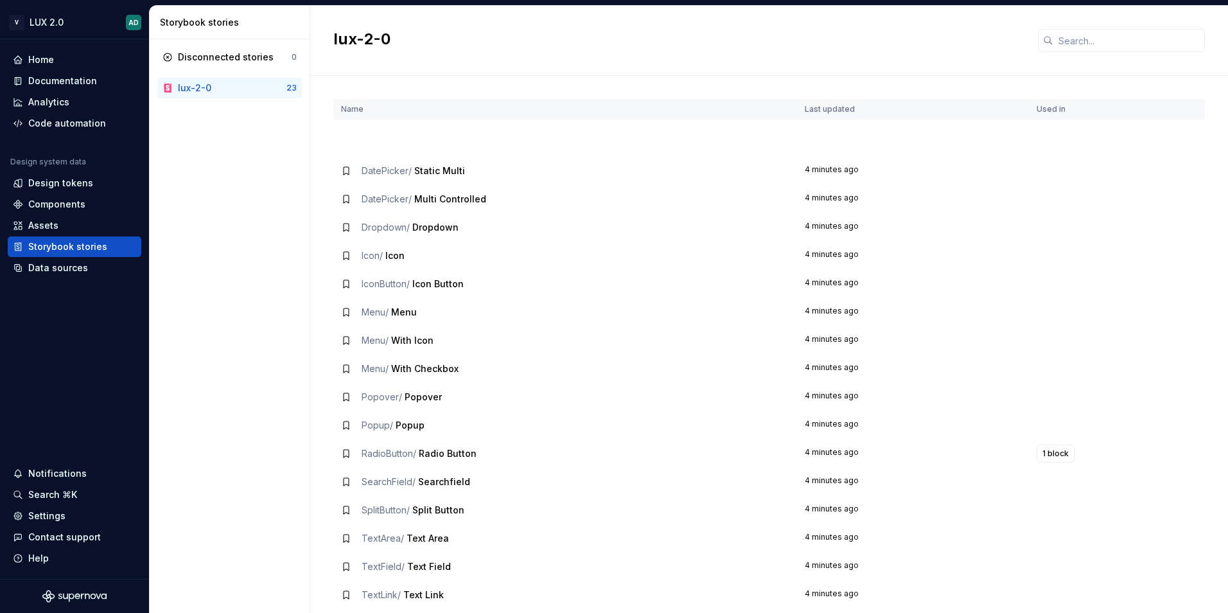
scroll to position [158, 0]
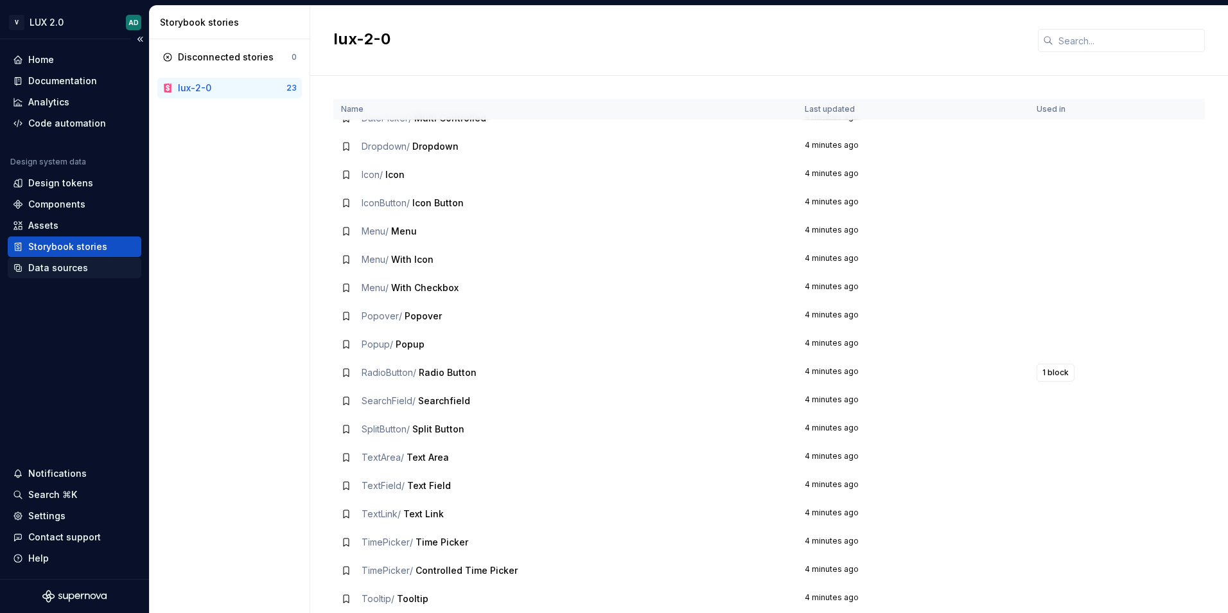
click at [79, 267] on div "Data sources" at bounding box center [58, 267] width 60 height 13
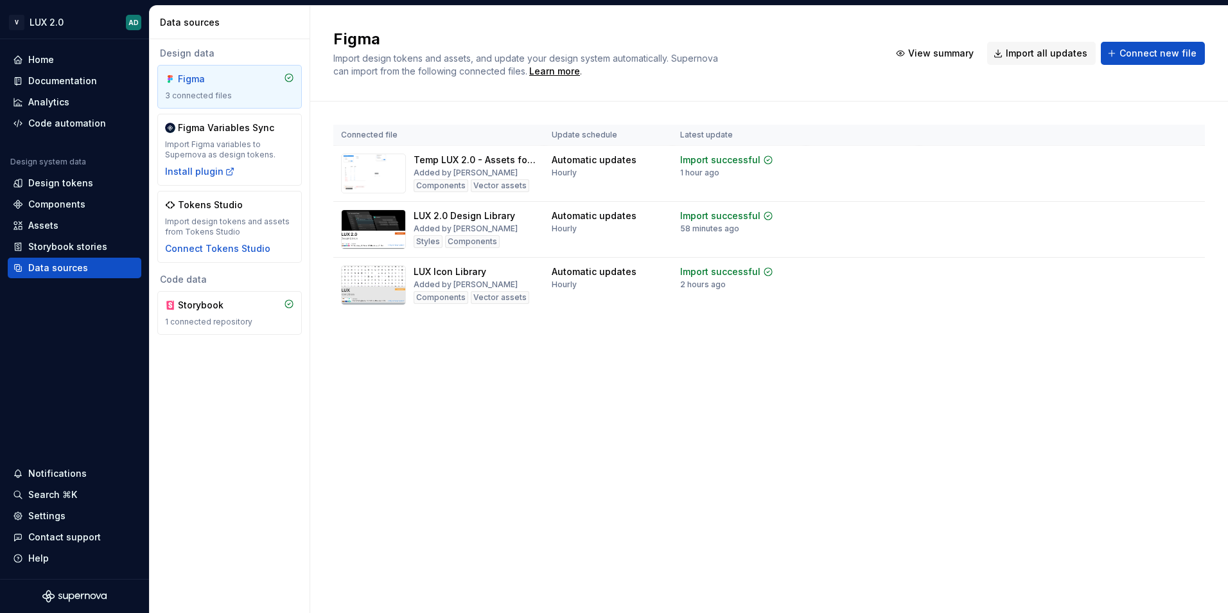
click at [714, 430] on div "Figma Import design tokens and assets, and update your design system automatica…" at bounding box center [769, 309] width 918 height 607
